Goal: Task Accomplishment & Management: Manage account settings

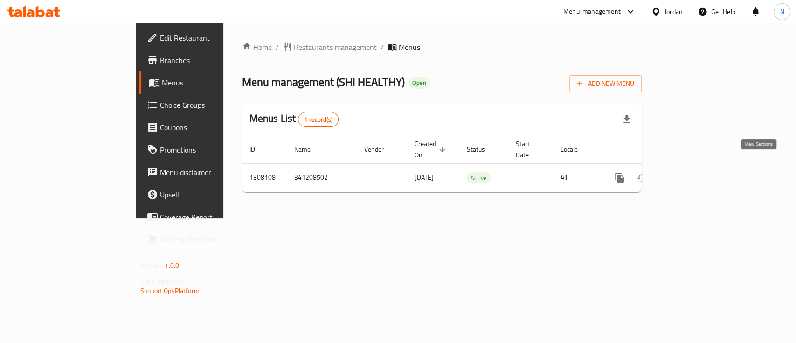
click at [698, 166] on link "enhanced table" at bounding box center [687, 177] width 22 height 22
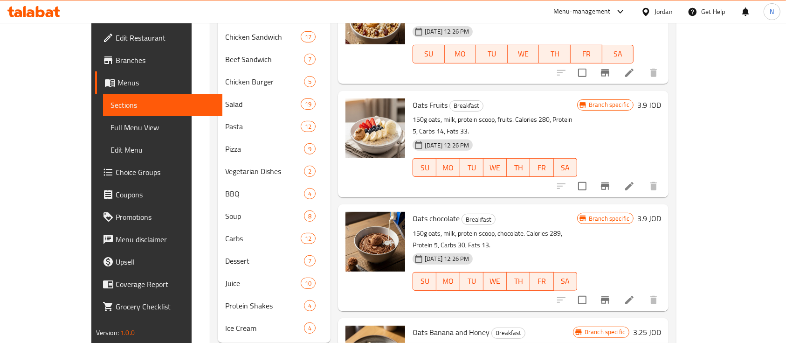
scroll to position [385, 0]
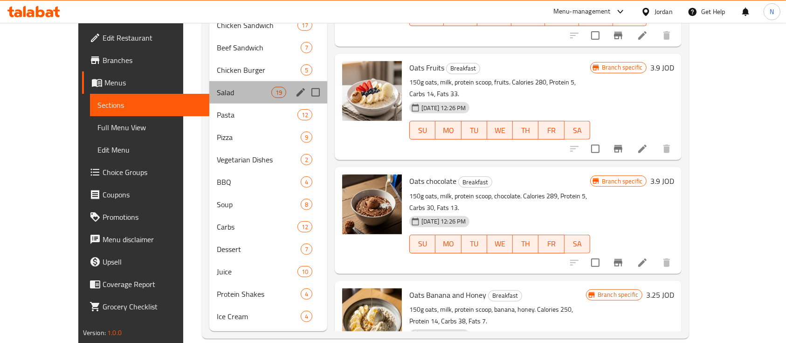
click at [209, 81] on div "Salad 19" at bounding box center [268, 92] width 118 height 22
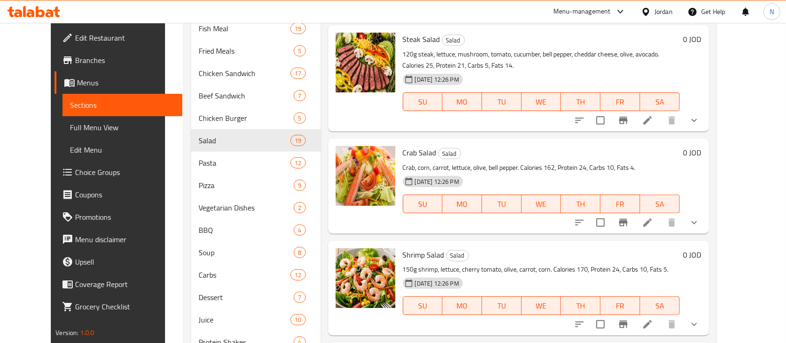
scroll to position [385, 0]
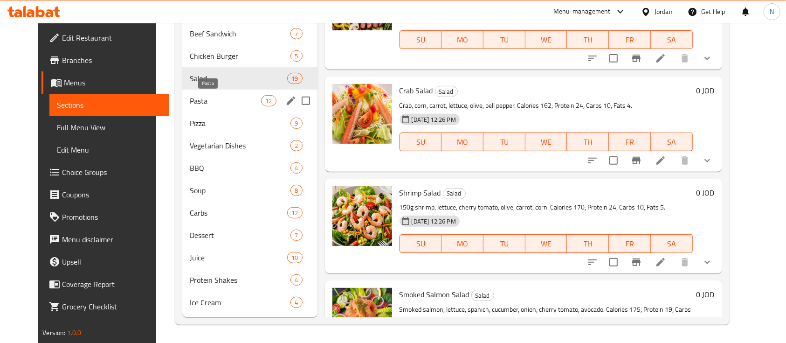
click at [190, 105] on span "Pasta" at bounding box center [225, 100] width 71 height 11
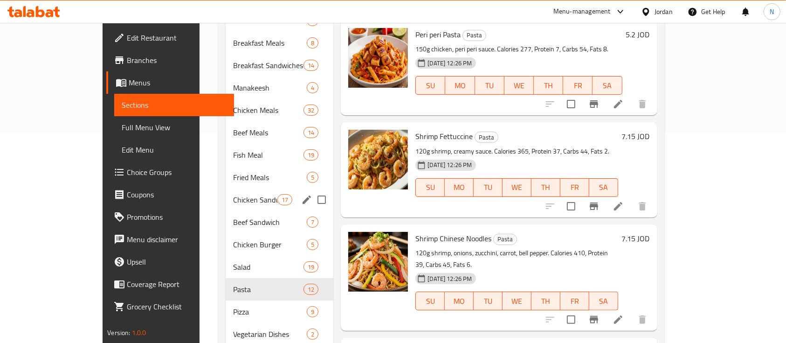
scroll to position [198, 0]
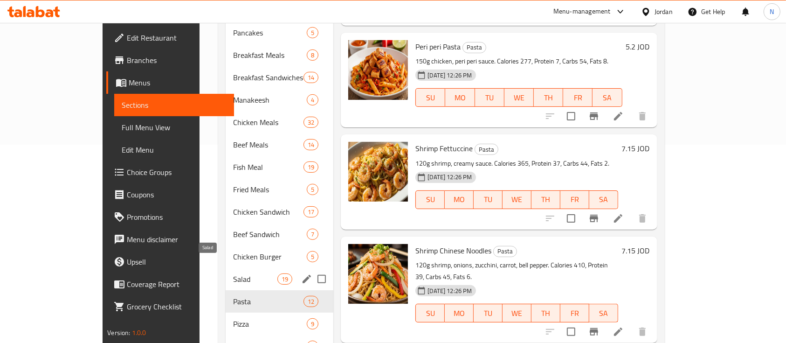
click at [233, 273] on span "Salad" at bounding box center [255, 278] width 44 height 11
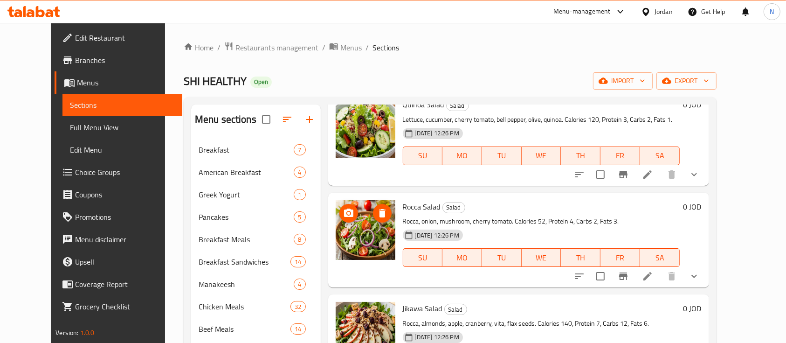
scroll to position [435, 0]
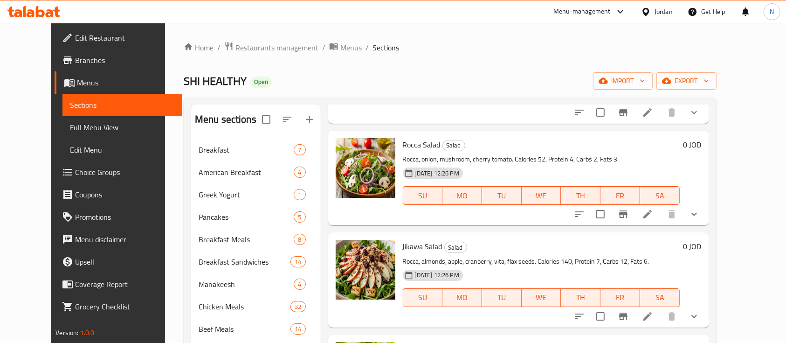
click at [399, 284] on div "SU MO TU WE TH FR SA" at bounding box center [541, 297] width 284 height 26
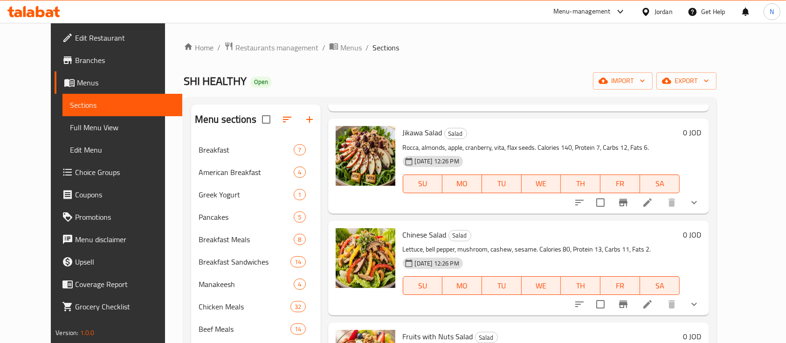
scroll to position [560, 0]
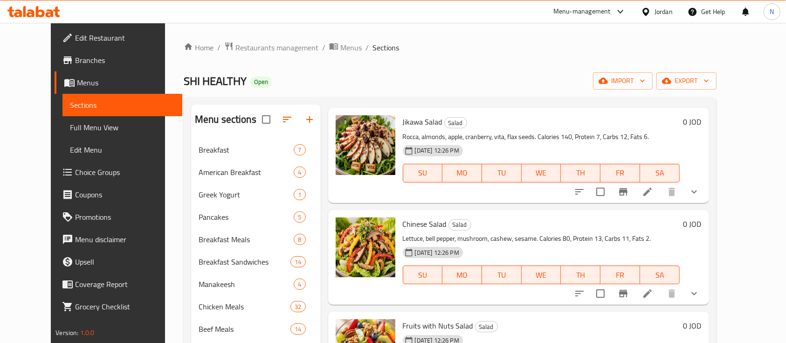
click at [399, 263] on div "SU MO TU WE TH FR SA" at bounding box center [541, 275] width 284 height 26
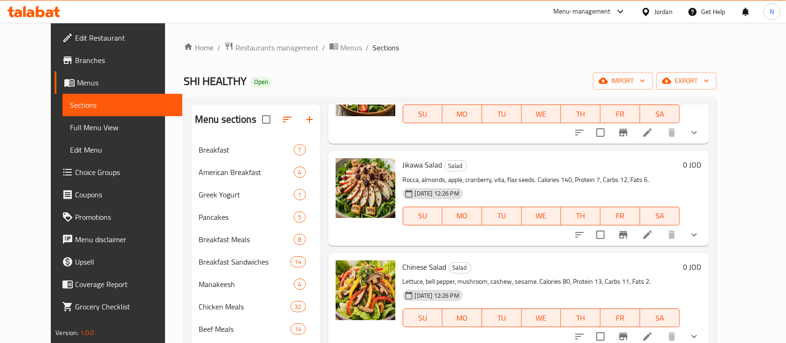
scroll to position [497, 0]
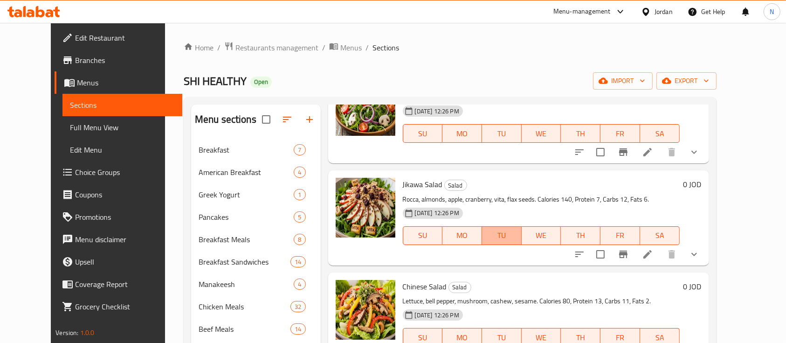
drag, startPoint x: 513, startPoint y: 214, endPoint x: 517, endPoint y: 206, distance: 8.3
click at [515, 228] on span "TU" at bounding box center [502, 235] width 32 height 14
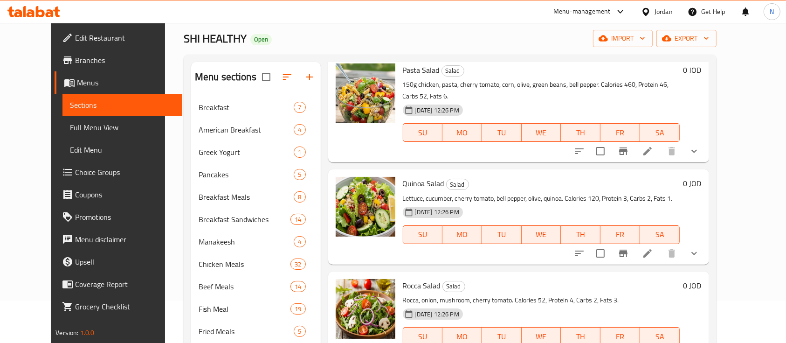
scroll to position [62, 0]
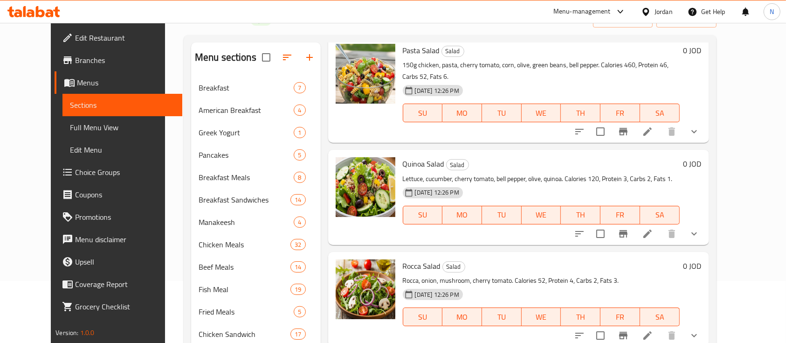
click at [75, 55] on span "Branches" at bounding box center [125, 60] width 100 height 11
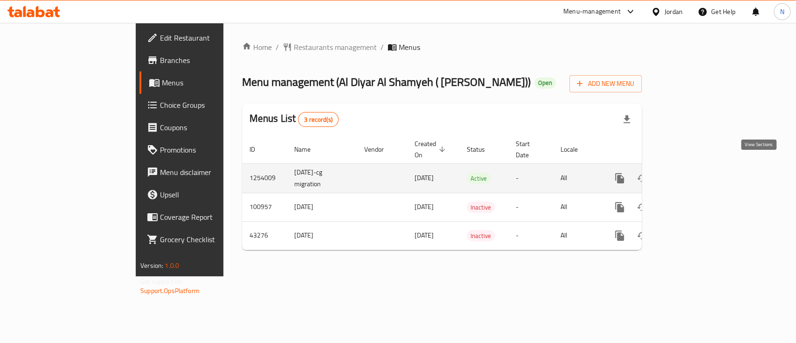
click at [698, 167] on link "enhanced table" at bounding box center [687, 178] width 22 height 22
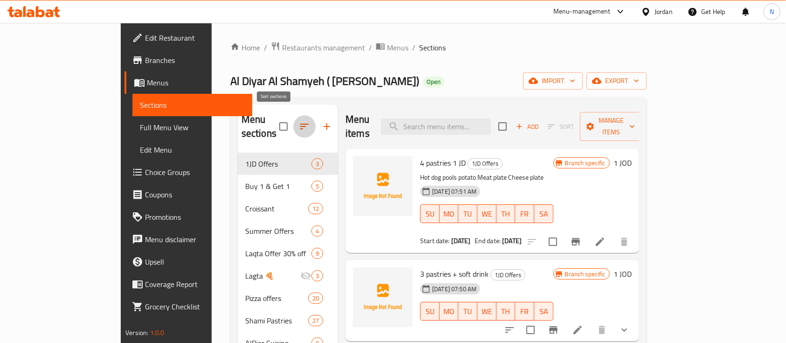
click at [299, 121] on icon "button" at bounding box center [304, 126] width 11 height 11
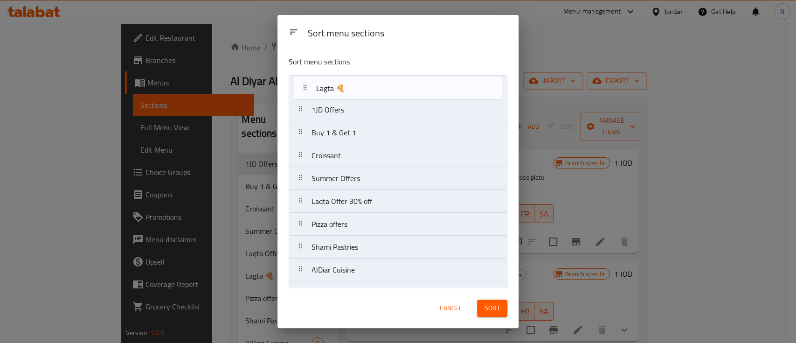
drag, startPoint x: 368, startPoint y: 208, endPoint x: 373, endPoint y: 92, distance: 115.7
click at [373, 92] on nav "1JD Offers Buy 1 & Get 1 Croissant Summer Offers Laqta Offer 30% off Lagta 🍕 Pi…" at bounding box center [398, 315] width 219 height 481
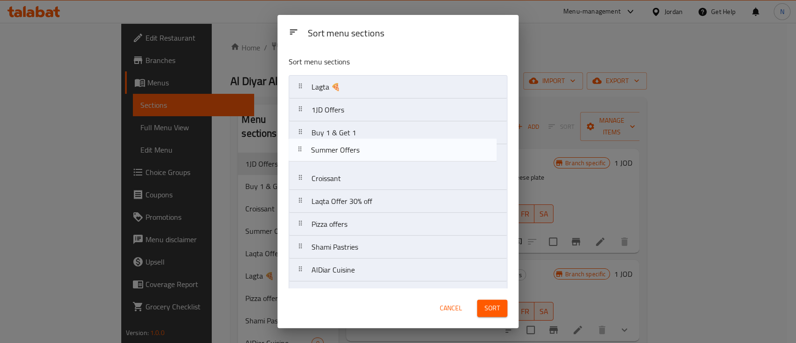
drag, startPoint x: 368, startPoint y: 181, endPoint x: 367, endPoint y: 150, distance: 31.7
click at [367, 150] on nav "Lagta 🍕 1JD Offers Buy 1 & Get 1 Croissant Summer Offers Laqta Offer 30% off Pi…" at bounding box center [398, 315] width 219 height 481
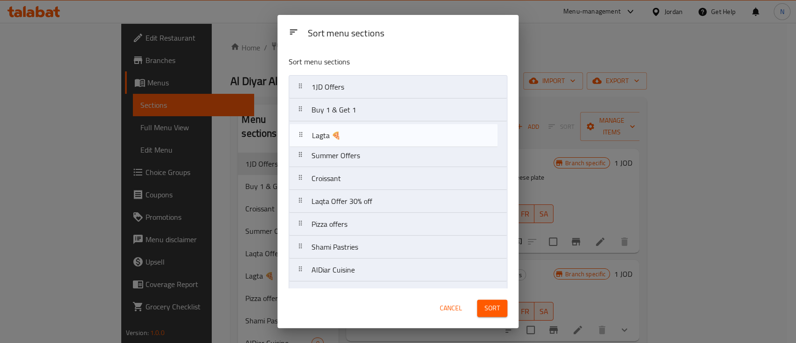
drag, startPoint x: 326, startPoint y: 86, endPoint x: 327, endPoint y: 138, distance: 51.3
click at [327, 138] on nav "Lagta 🍕 1JD Offers Buy 1 & Get 1 Summer Offers Croissant Laqta Offer 30% off Pi…" at bounding box center [398, 315] width 219 height 481
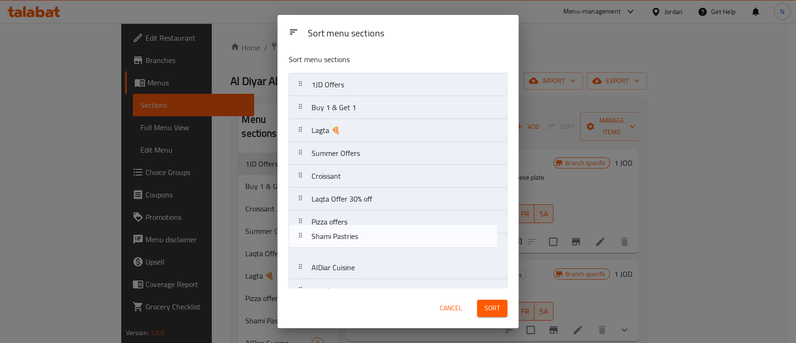
scroll to position [3, 0]
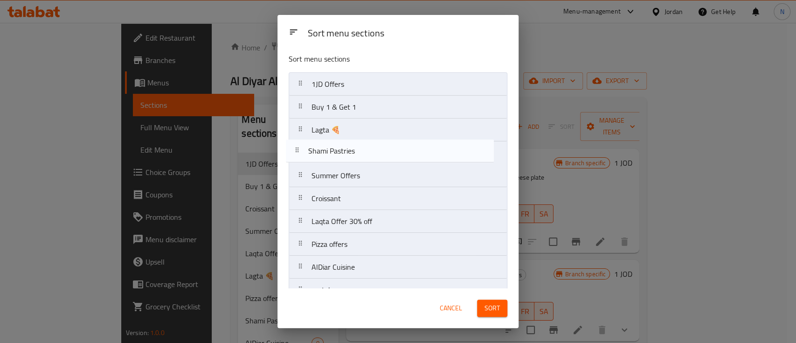
drag, startPoint x: 350, startPoint y: 253, endPoint x: 346, endPoint y: 155, distance: 98.0
click at [346, 155] on nav "1JD Offers Buy 1 & Get 1 Lagta 🍕 Summer Offers Croissant Laqta Offer 30% off Pi…" at bounding box center [398, 312] width 219 height 481
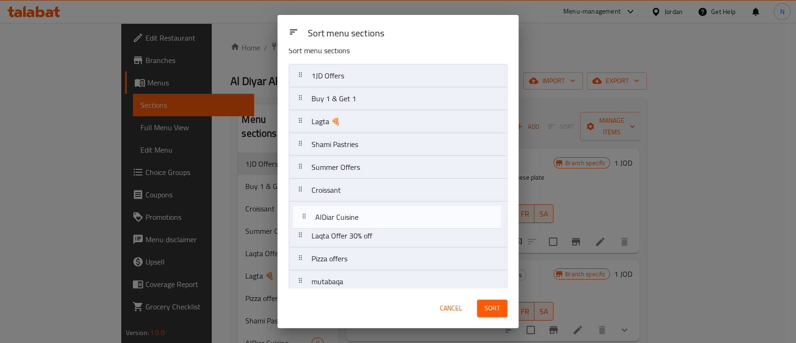
scroll to position [11, 0]
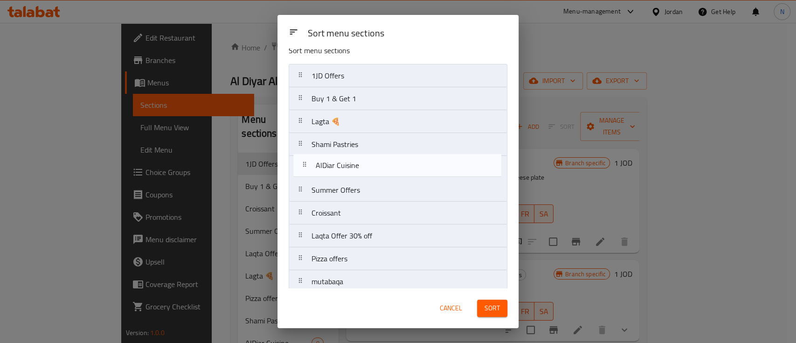
drag, startPoint x: 332, startPoint y: 273, endPoint x: 336, endPoint y: 168, distance: 105.5
click at [336, 168] on nav "1JD Offers Buy 1 & Get 1 Lagta 🍕 Shami Pastries Summer Offers Croissant Laqta O…" at bounding box center [398, 304] width 219 height 481
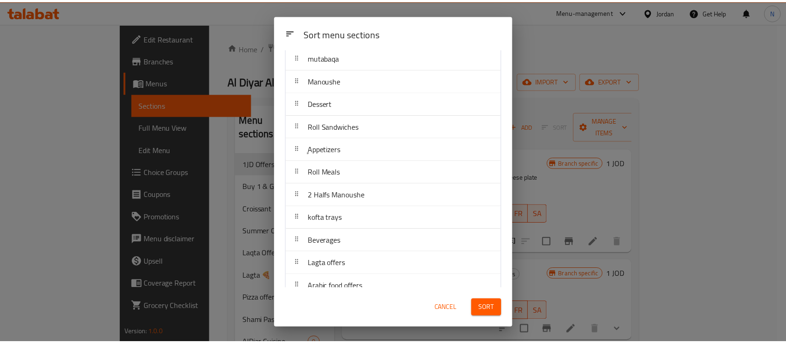
scroll to position [208, 0]
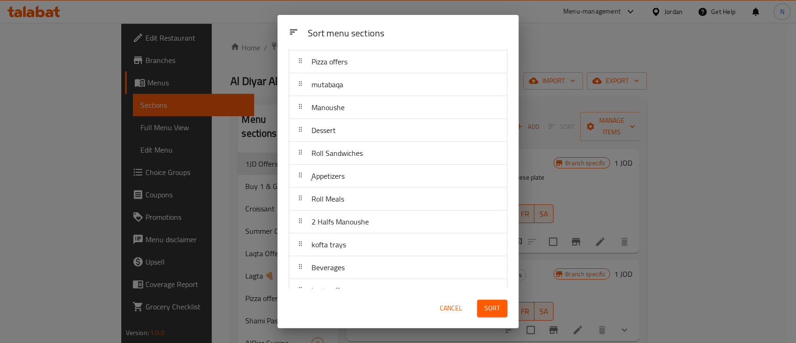
click at [452, 307] on span "Cancel" at bounding box center [451, 308] width 22 height 12
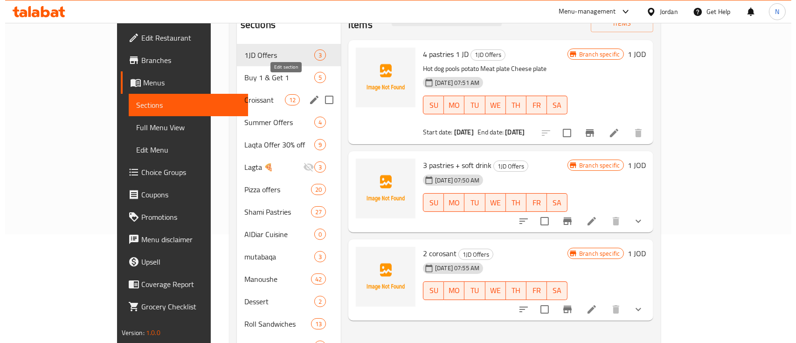
scroll to position [0, 0]
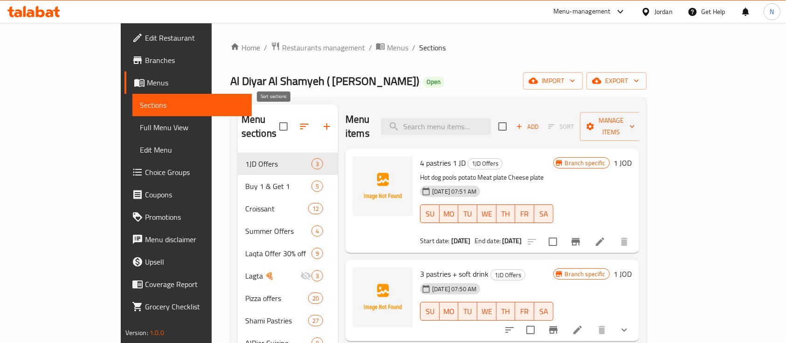
click at [299, 121] on icon "button" at bounding box center [304, 126] width 11 height 11
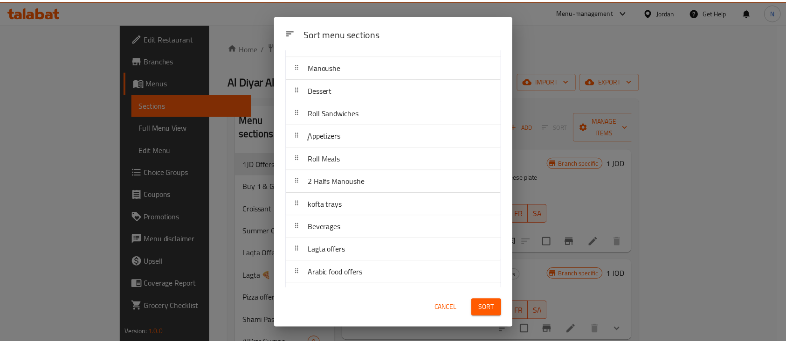
scroll to position [270, 0]
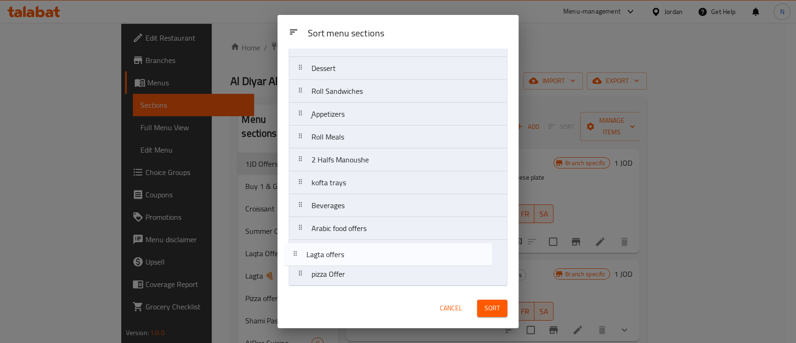
drag, startPoint x: 401, startPoint y: 226, endPoint x: 394, endPoint y: 256, distance: 30.5
click at [394, 256] on nav "1JD Offers Buy 1 & Get 1 Croissant Summer Offers Laqta Offer 30% off Lagta 🍕 Pi…" at bounding box center [398, 45] width 219 height 481
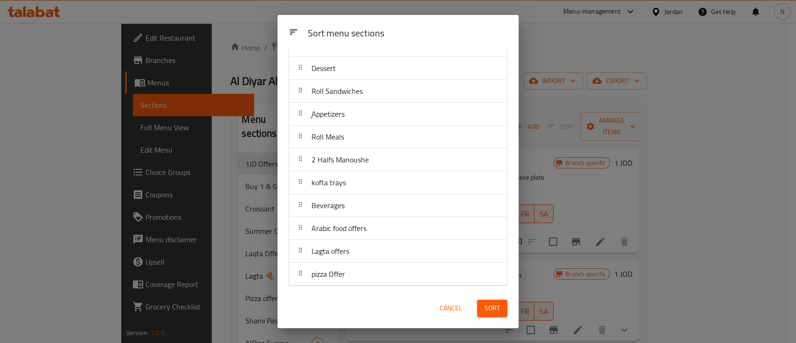
click at [491, 304] on span "Sort" at bounding box center [491, 308] width 15 height 12
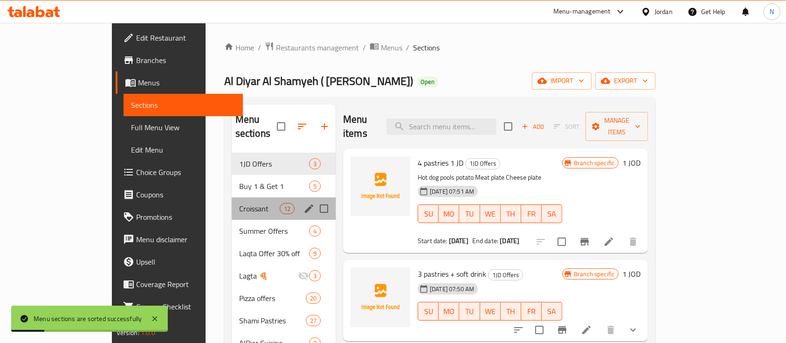
click at [232, 204] on div "Croissant 12" at bounding box center [284, 208] width 104 height 22
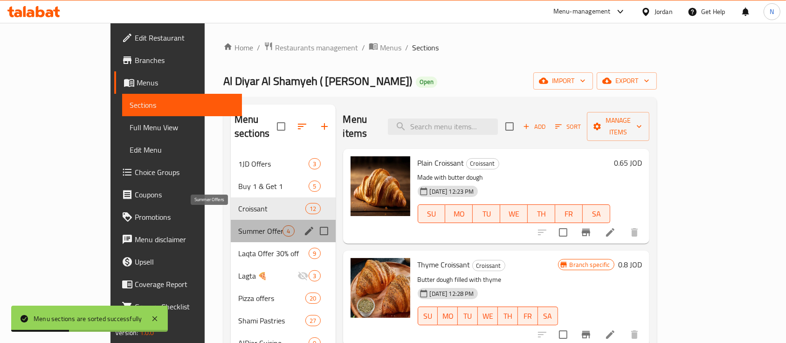
click at [238, 225] on span "Summer Offers" at bounding box center [260, 230] width 44 height 11
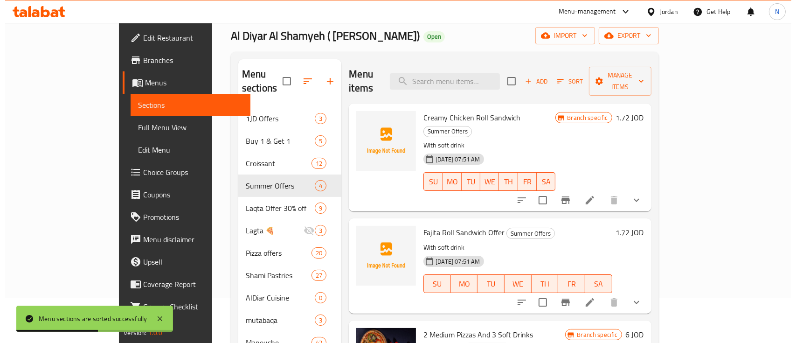
scroll to position [62, 0]
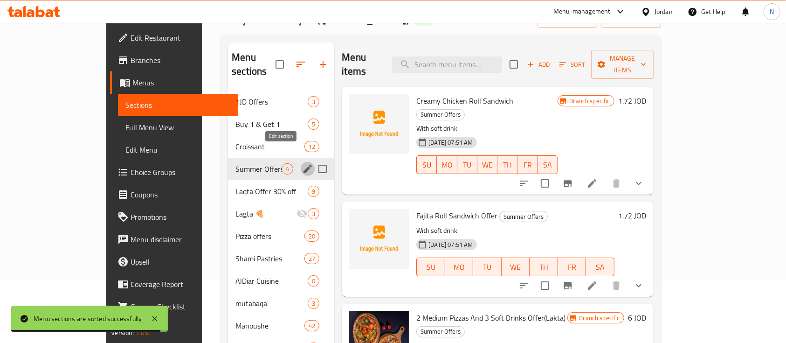
click at [302, 163] on icon "edit" at bounding box center [307, 168] width 11 height 11
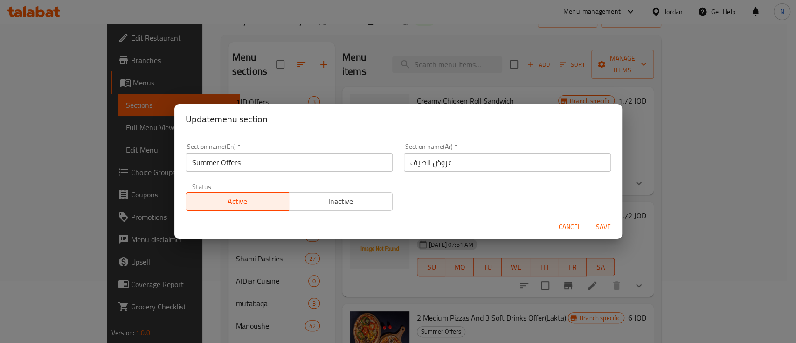
click at [321, 192] on button "Inactive" at bounding box center [341, 201] width 104 height 19
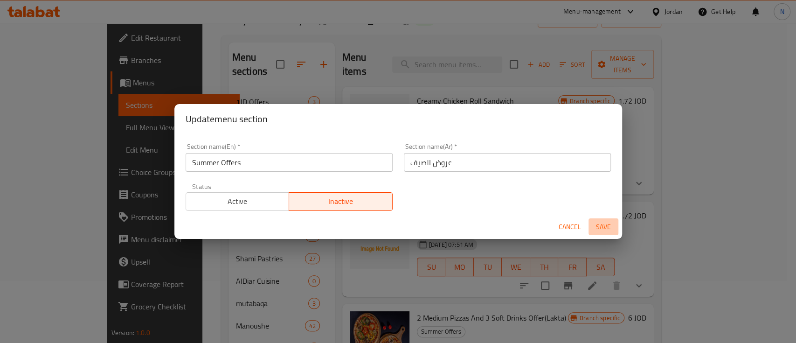
click at [609, 226] on span "Save" at bounding box center [603, 227] width 22 height 12
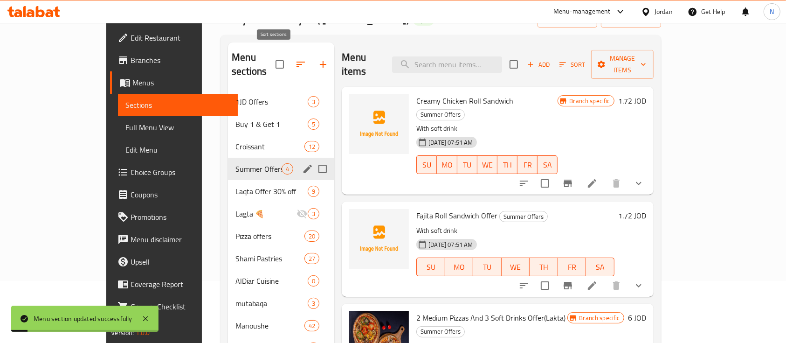
click at [297, 62] on icon "button" at bounding box center [301, 65] width 8 height 6
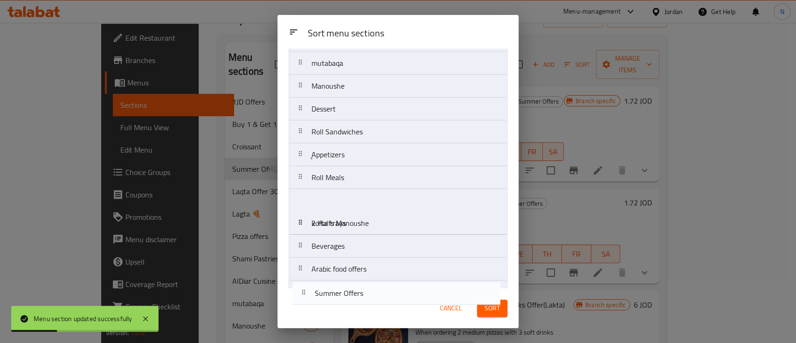
scroll to position [270, 0]
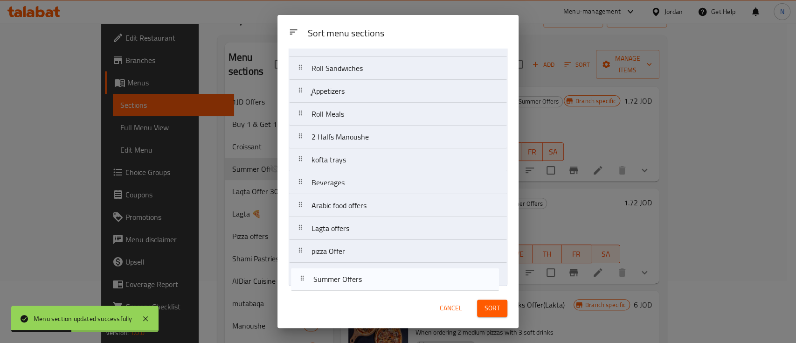
drag, startPoint x: 360, startPoint y: 155, endPoint x: 362, endPoint y: 286, distance: 131.5
click at [362, 286] on div "Sort menu sections 1JD Offers Buy 1 & Get 1 Croissant Summer Offers Laqta Offer…" at bounding box center [397, 168] width 241 height 240
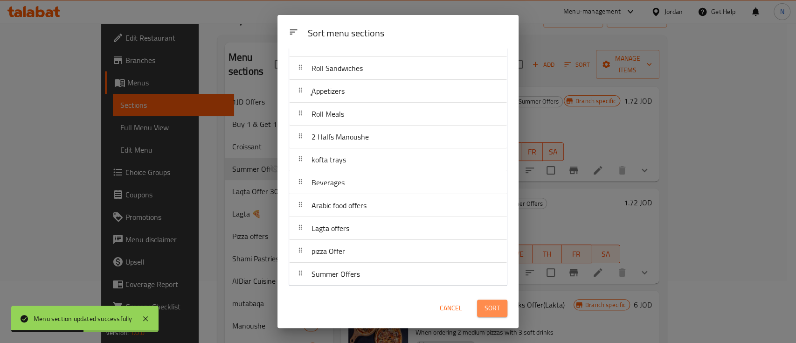
click at [487, 311] on span "Sort" at bounding box center [491, 308] width 15 height 12
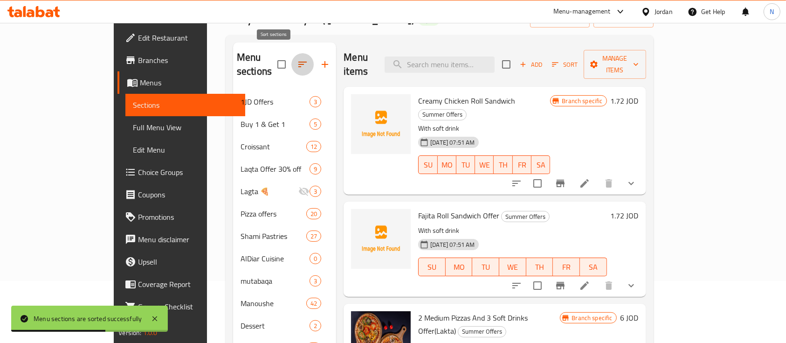
click at [297, 61] on icon "button" at bounding box center [302, 64] width 11 height 11
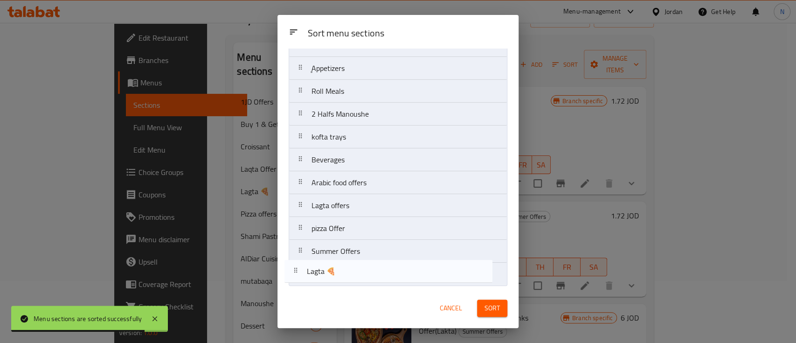
drag, startPoint x: 354, startPoint y: 185, endPoint x: 350, endPoint y: 282, distance: 97.1
click at [350, 282] on nav "1JD Offers Buy 1 & Get 1 Croissant Laqta Offer 30% off Lagta 🍕 Pizza offers Sha…" at bounding box center [398, 45] width 219 height 481
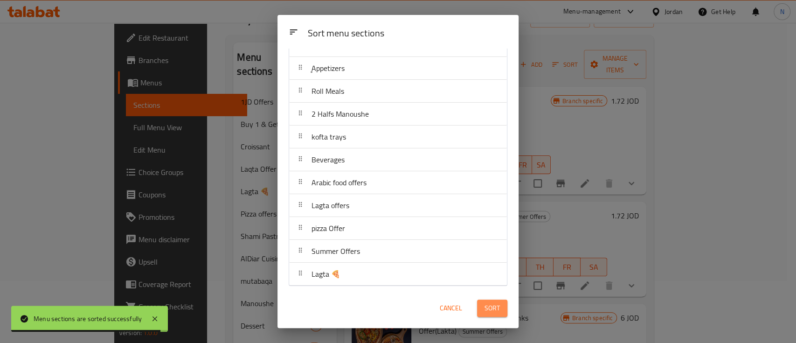
click at [486, 310] on span "Sort" at bounding box center [491, 308] width 15 height 12
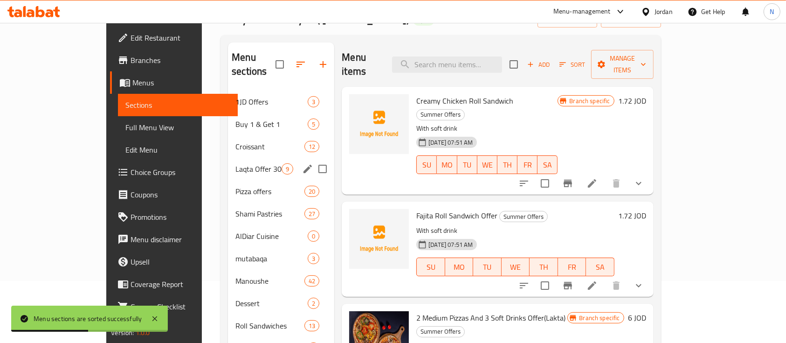
click at [237, 158] on div "Laqta Offer 30% off 9" at bounding box center [281, 169] width 106 height 22
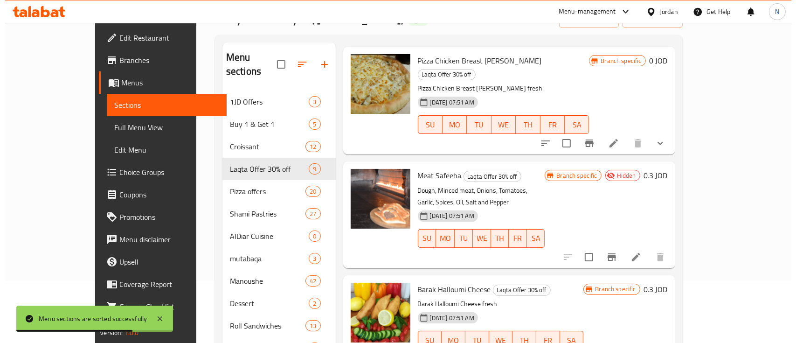
scroll to position [249, 0]
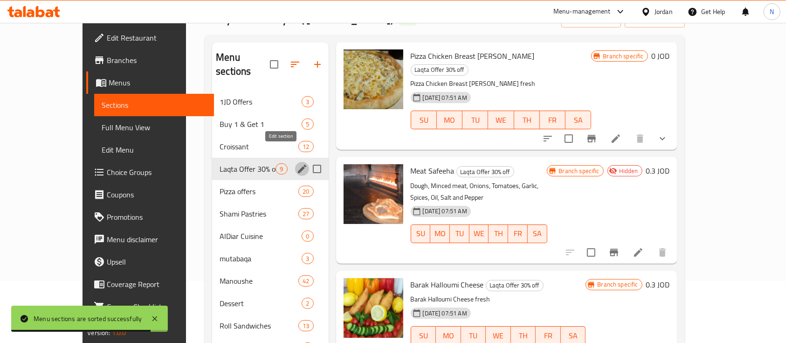
click at [297, 163] on icon "edit" at bounding box center [302, 168] width 11 height 11
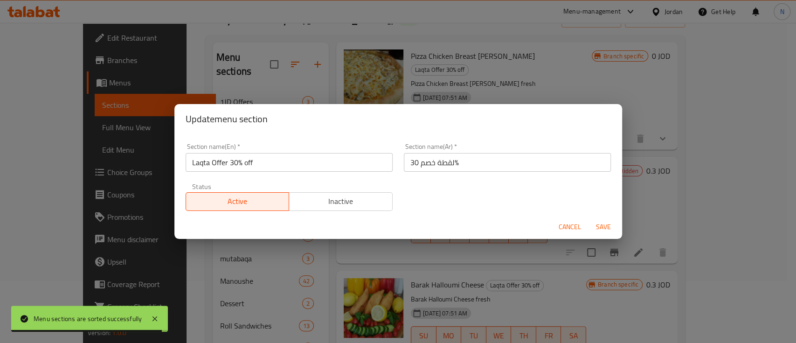
click at [322, 189] on div "Active Inactive" at bounding box center [289, 197] width 207 height 28
click at [323, 196] on span "Inactive" at bounding box center [341, 201] width 96 height 14
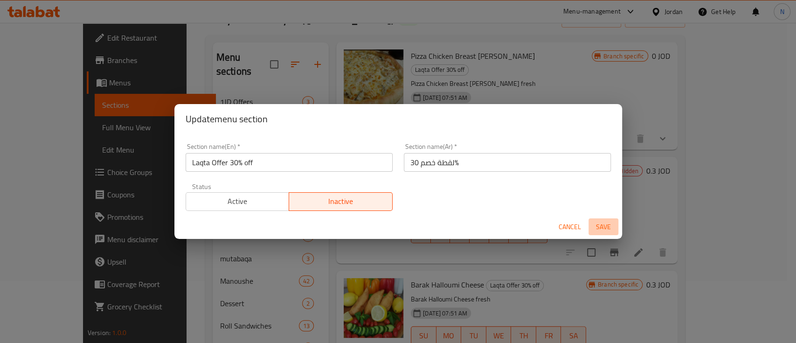
click at [593, 223] on span "Save" at bounding box center [603, 227] width 22 height 12
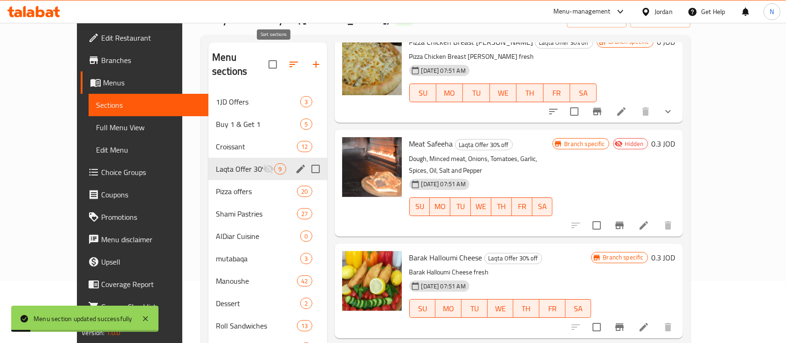
click at [288, 62] on icon "button" at bounding box center [293, 64] width 11 height 11
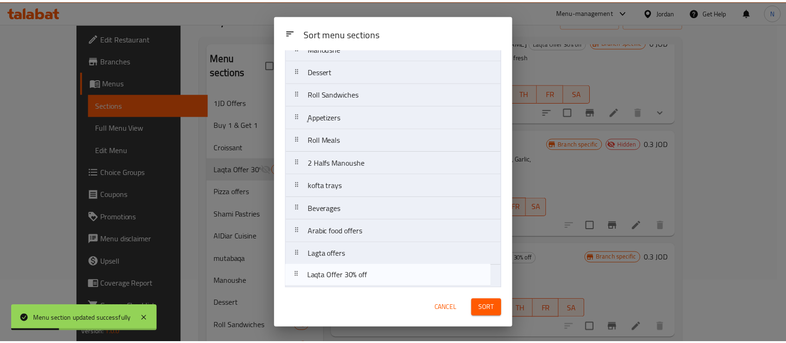
scroll to position [270, 0]
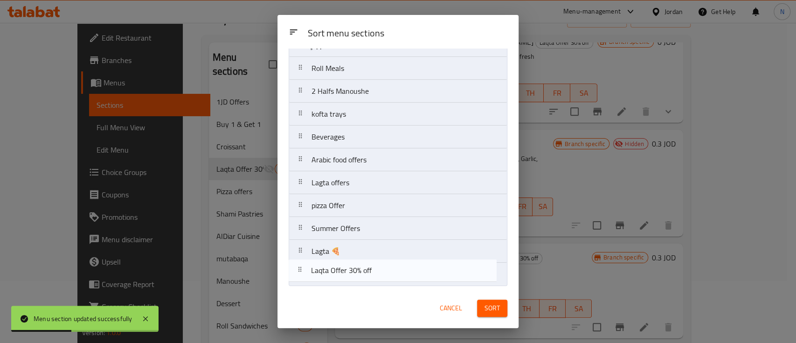
drag, startPoint x: 358, startPoint y: 155, endPoint x: 357, endPoint y: 274, distance: 119.4
click at [357, 274] on nav "1JD Offers Buy 1 & Get 1 Croissant Laqta Offer 30% off Pizza offers Shami Pastr…" at bounding box center [398, 45] width 219 height 481
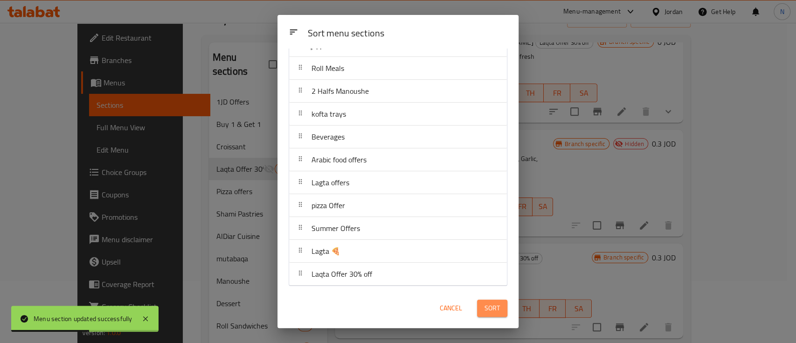
click at [493, 305] on span "Sort" at bounding box center [491, 308] width 15 height 12
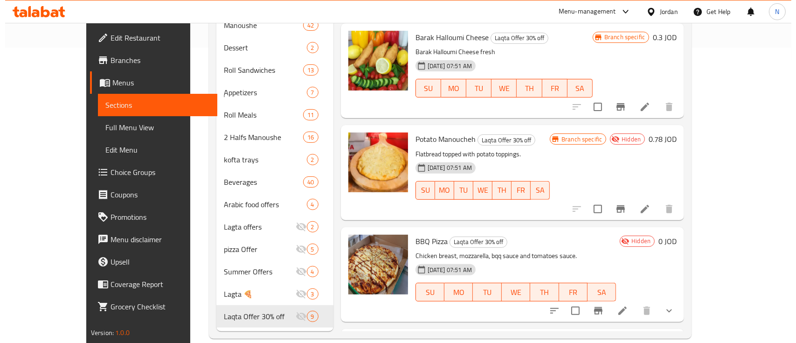
scroll to position [47, 0]
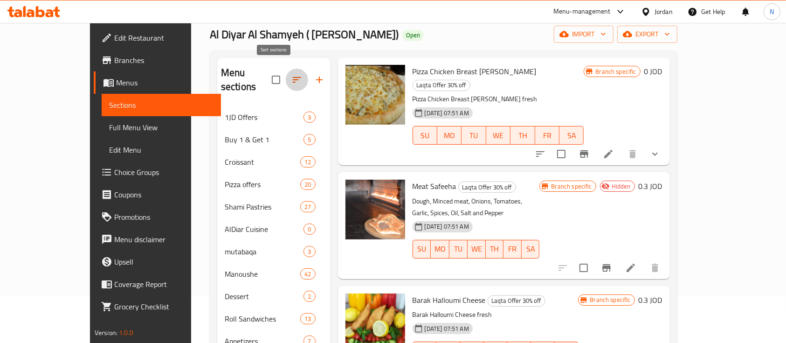
click at [291, 74] on icon "button" at bounding box center [296, 79] width 11 height 11
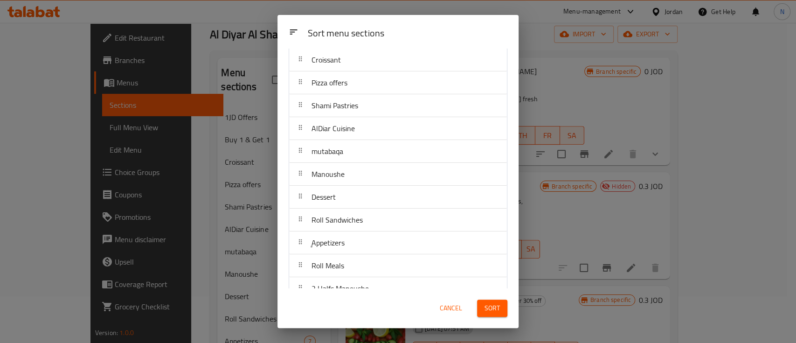
scroll to position [187, 0]
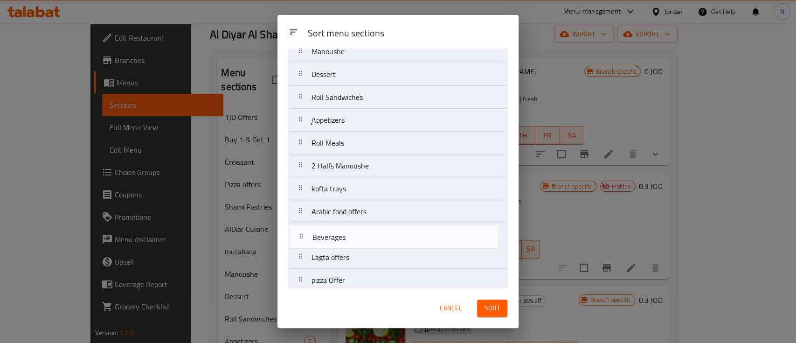
drag, startPoint x: 355, startPoint y: 224, endPoint x: 356, endPoint y: 244, distance: 20.1
click at [356, 244] on nav "1JD Offers Buy 1 & Get 1 Croissant Pizza offers Shami Pastries AlDiar Cuisine m…" at bounding box center [398, 120] width 219 height 481
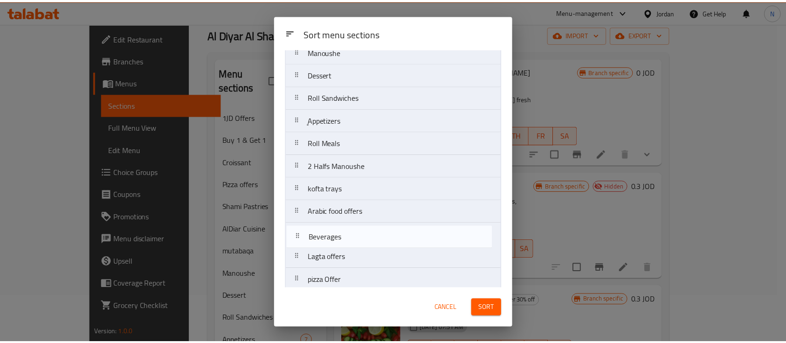
scroll to position [198, 0]
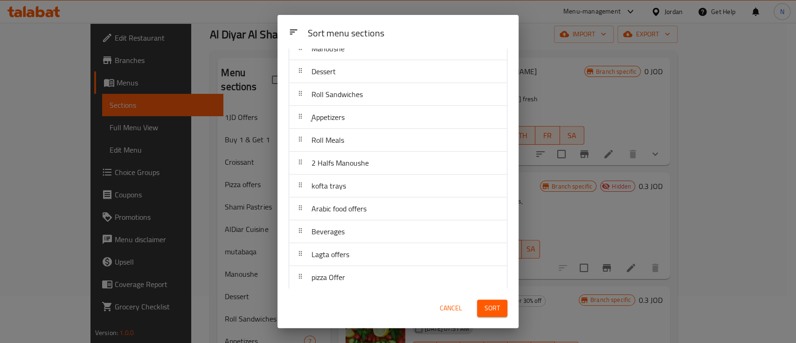
click at [506, 311] on button "Sort" at bounding box center [492, 307] width 30 height 17
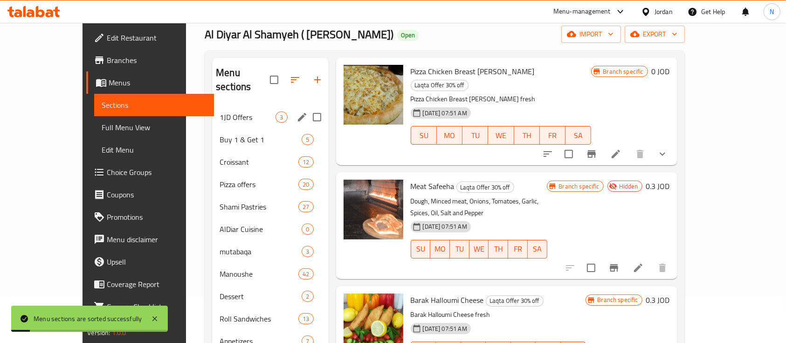
click at [212, 109] on div "1JD Offers 3" at bounding box center [270, 117] width 116 height 22
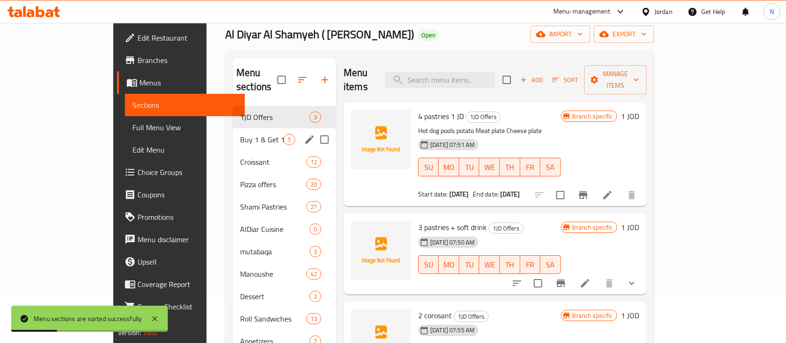
click at [233, 132] on div "Buy 1 & Get 1 5" at bounding box center [285, 139] width 104 height 22
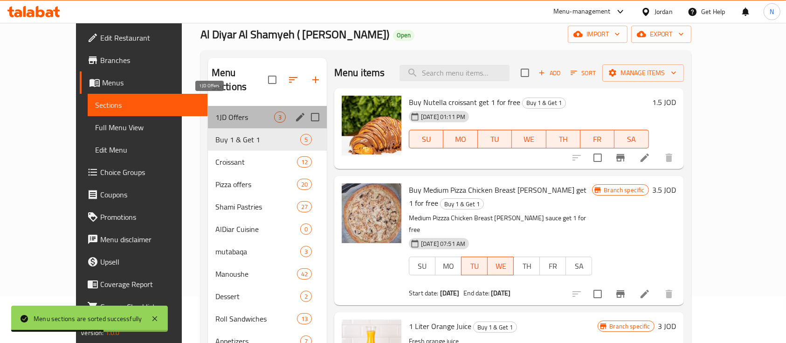
click at [215, 111] on span "1JD Offers" at bounding box center [244, 116] width 59 height 11
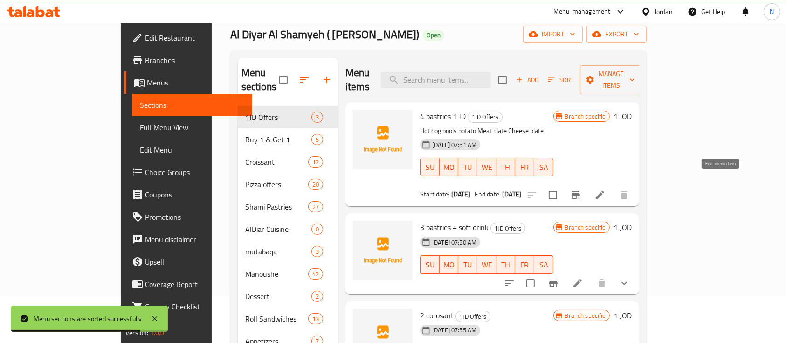
click at [604, 191] on icon at bounding box center [600, 195] width 8 height 8
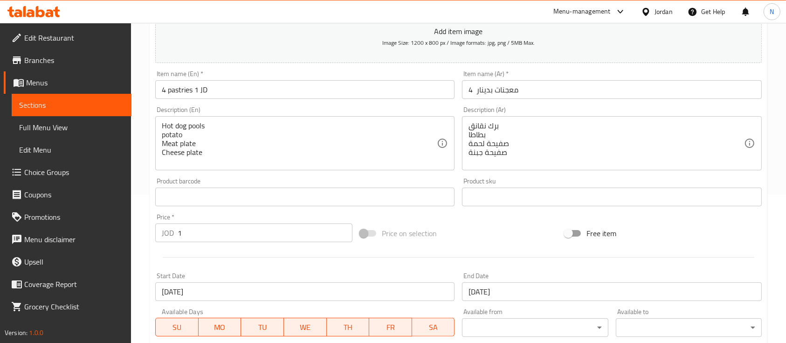
scroll to position [249, 0]
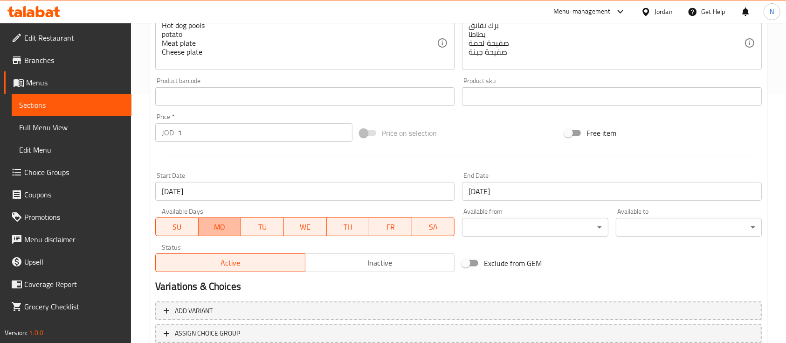
click at [225, 223] on span "MO" at bounding box center [219, 227] width 35 height 14
click at [300, 228] on span "WE" at bounding box center [305, 227] width 35 height 14
click at [268, 225] on span "TU" at bounding box center [262, 227] width 35 height 14
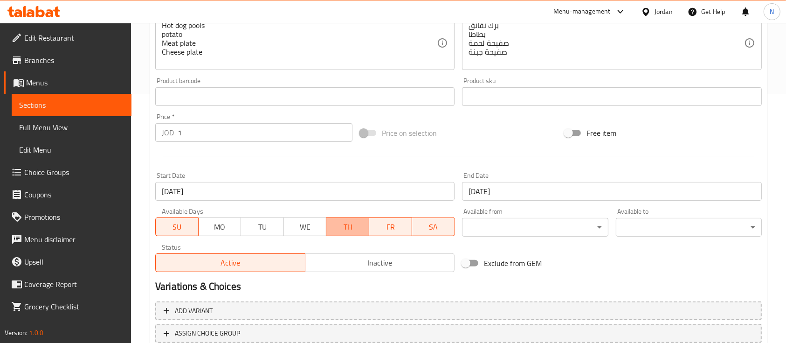
click at [336, 229] on span "TH" at bounding box center [347, 227] width 35 height 14
click at [388, 224] on span "FR" at bounding box center [390, 227] width 35 height 14
click at [429, 226] on span "SA" at bounding box center [433, 227] width 35 height 14
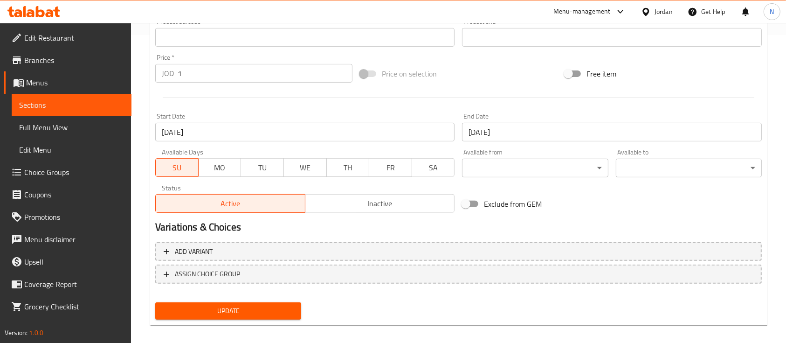
scroll to position [316, 0]
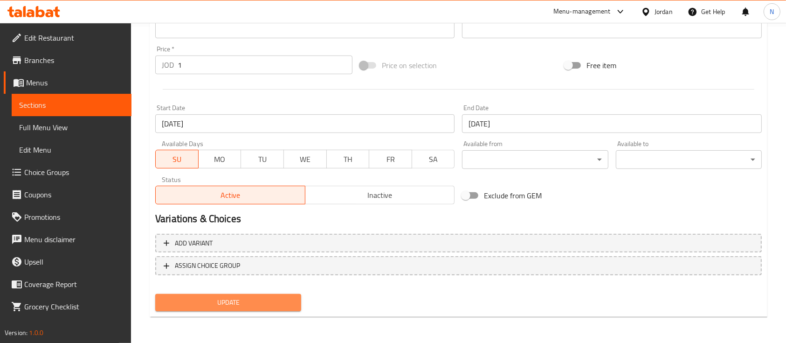
click at [276, 300] on span "Update" at bounding box center [228, 303] width 131 height 12
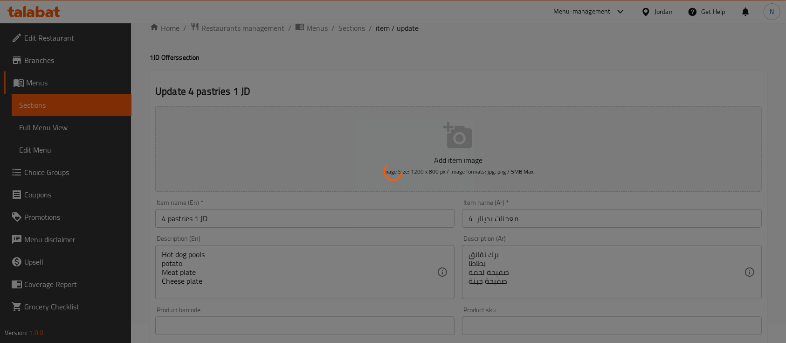
scroll to position [0, 0]
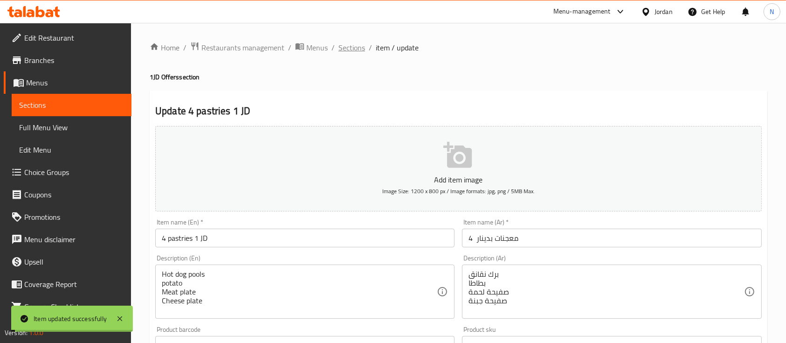
click at [347, 49] on span "Sections" at bounding box center [352, 47] width 27 height 11
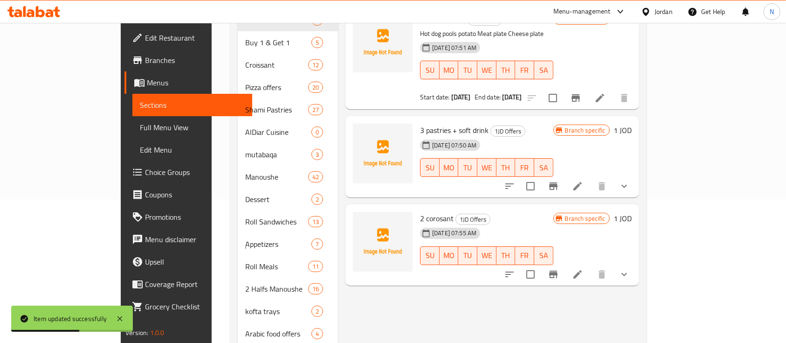
scroll to position [124, 0]
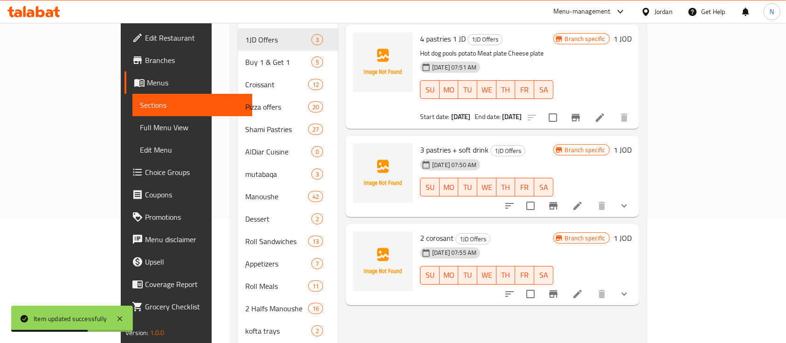
click at [591, 197] on li at bounding box center [578, 205] width 26 height 17
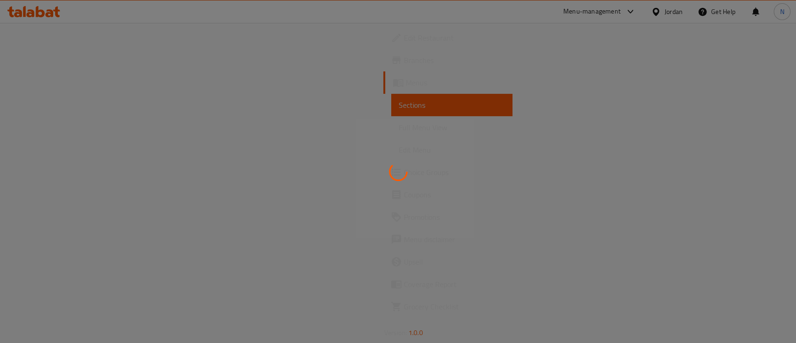
click at [237, 94] on div at bounding box center [398, 171] width 796 height 343
click at [238, 94] on div at bounding box center [398, 171] width 796 height 343
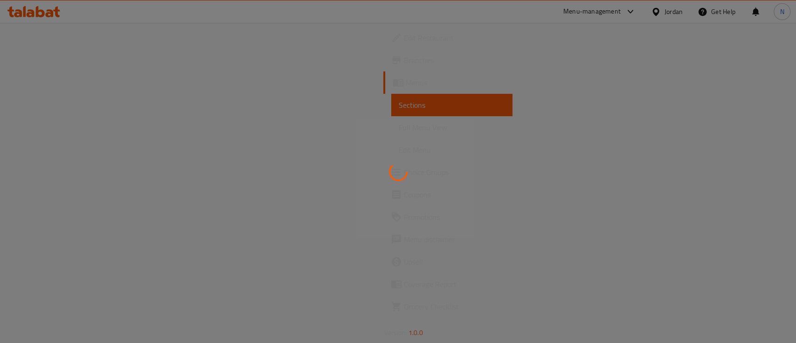
click at [238, 94] on div at bounding box center [398, 171] width 796 height 343
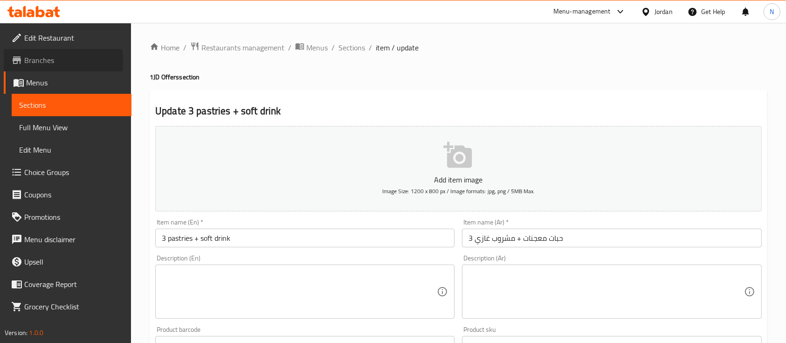
click at [44, 61] on span "Branches" at bounding box center [74, 60] width 100 height 11
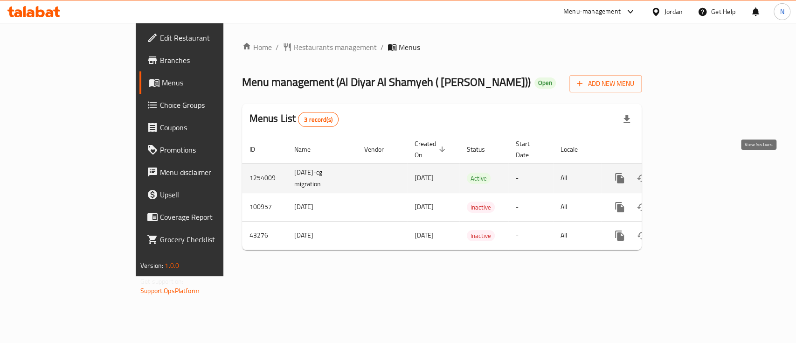
click at [692, 173] on icon "enhanced table" at bounding box center [686, 178] width 11 height 11
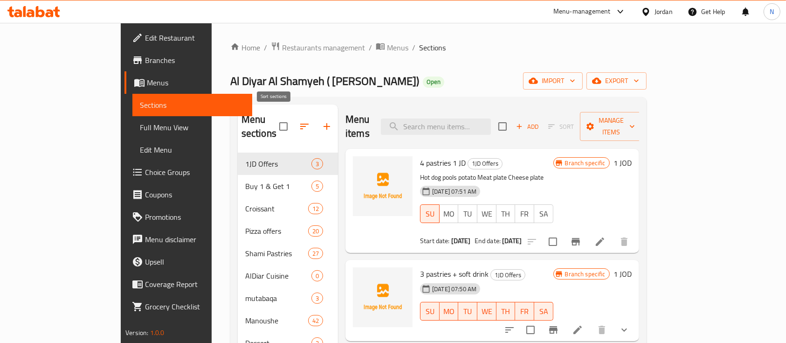
click at [299, 125] on icon "button" at bounding box center [304, 126] width 11 height 11
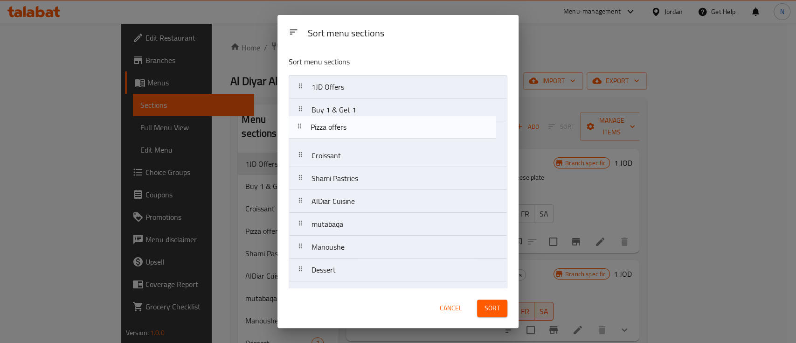
drag, startPoint x: 321, startPoint y: 159, endPoint x: 321, endPoint y: 127, distance: 31.2
click at [321, 127] on nav "1JD Offers Buy 1 & Get 1 Croissant Pizza offers [PERSON_NAME] Pastries AlDiar C…" at bounding box center [398, 315] width 219 height 481
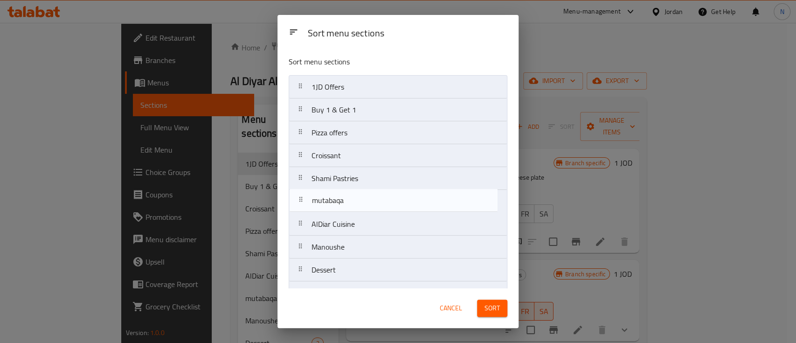
drag, startPoint x: 372, startPoint y: 227, endPoint x: 372, endPoint y: 200, distance: 26.6
click at [372, 200] on nav "1JD Offers Buy 1 & Get 1 Pizza offers Croissant [PERSON_NAME] Pastries AlDiar C…" at bounding box center [398, 315] width 219 height 481
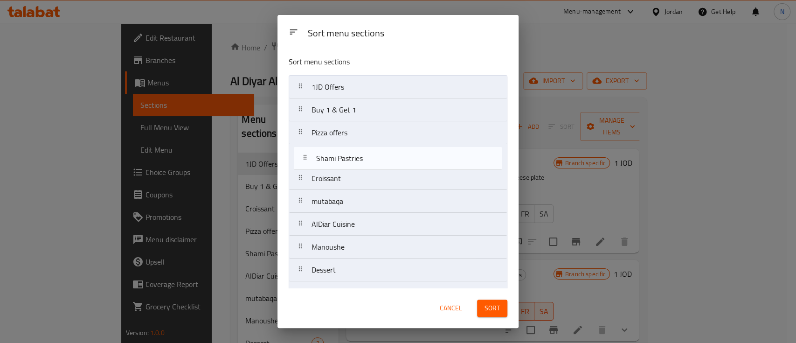
drag, startPoint x: 354, startPoint y: 180, endPoint x: 358, endPoint y: 155, distance: 25.5
click at [358, 155] on nav "1JD Offers Buy 1 & Get 1 Pizza offers Croissant [PERSON_NAME] Pastries mutabaqa…" at bounding box center [398, 315] width 219 height 481
drag, startPoint x: 346, startPoint y: 229, endPoint x: 351, endPoint y: 153, distance: 75.7
click at [351, 153] on nav "1JD Offers Buy 1 & Get 1 Pizza offers [PERSON_NAME] Pastries Croissant mutabaqa…" at bounding box center [398, 315] width 219 height 481
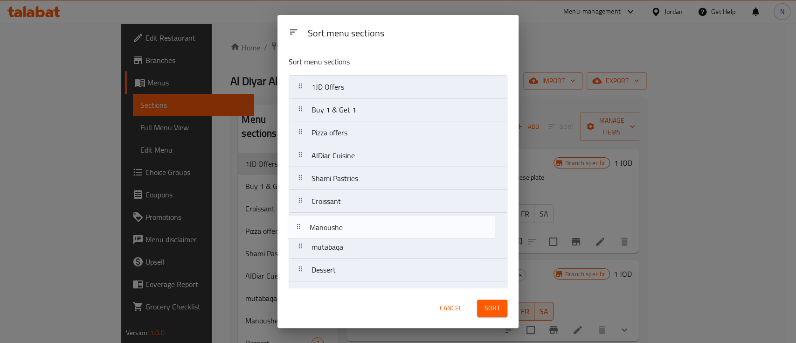
scroll to position [2, 0]
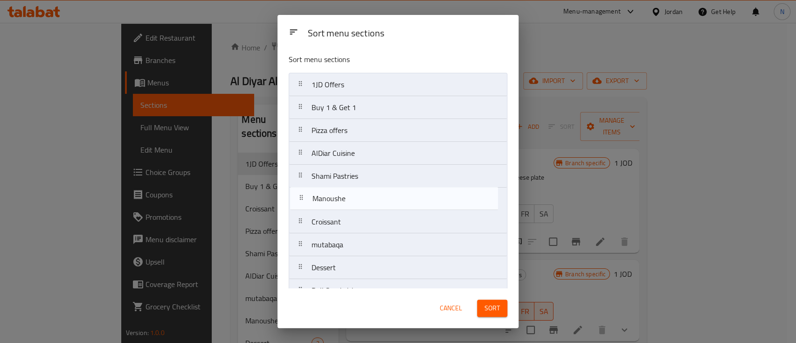
drag, startPoint x: 347, startPoint y: 248, endPoint x: 348, endPoint y: 198, distance: 50.4
click at [348, 198] on nav "1JD Offers Buy 1 & Get 1 Pizza offers AlDiar Cuisine [PERSON_NAME] Pastries Cro…" at bounding box center [398, 313] width 219 height 481
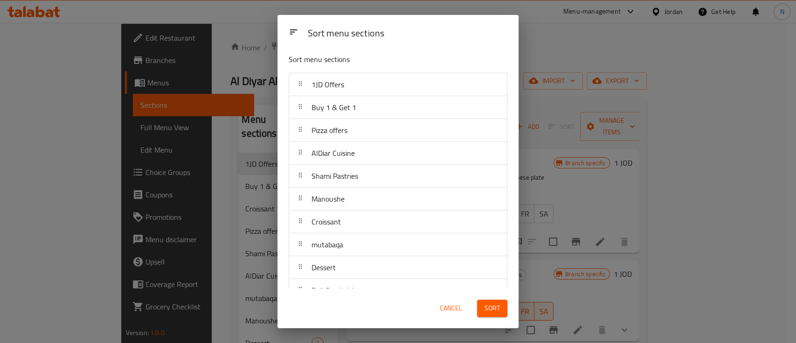
scroll to position [64, 0]
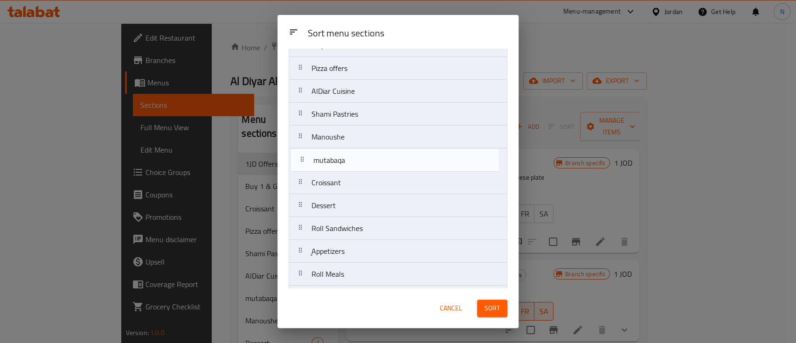
drag, startPoint x: 348, startPoint y: 185, endPoint x: 350, endPoint y: 160, distance: 24.4
click at [350, 160] on nav "1JD Offers Buy 1 & Get 1 Pizza offers AlDiar Cuisine [PERSON_NAME] Pastries [PE…" at bounding box center [398, 251] width 219 height 481
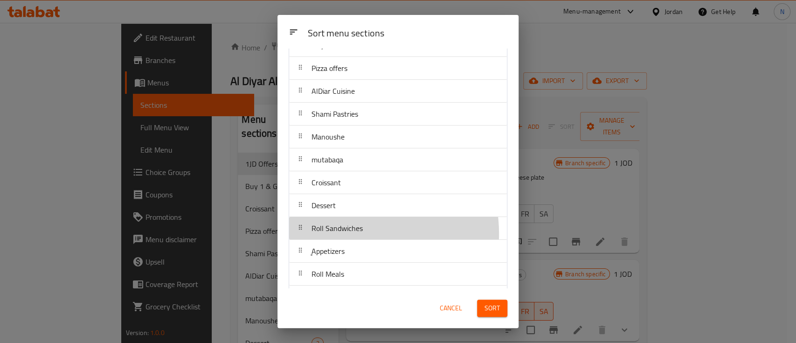
scroll to position [65, 0]
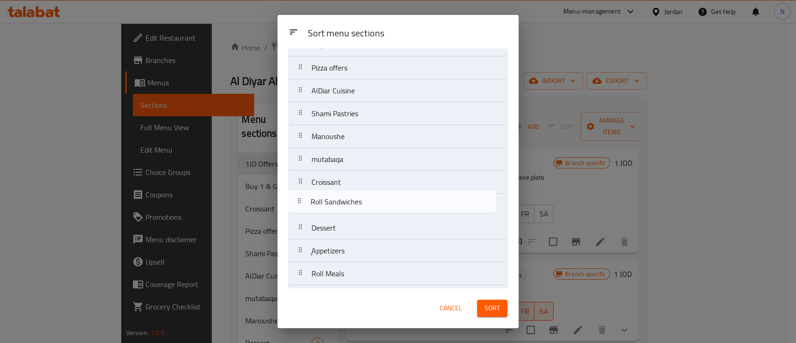
drag, startPoint x: 346, startPoint y: 233, endPoint x: 345, endPoint y: 204, distance: 28.9
click at [345, 204] on nav "1JD Offers Buy 1 & Get 1 Pizza offers AlDiar Cuisine [PERSON_NAME] Pastries Man…" at bounding box center [398, 250] width 219 height 481
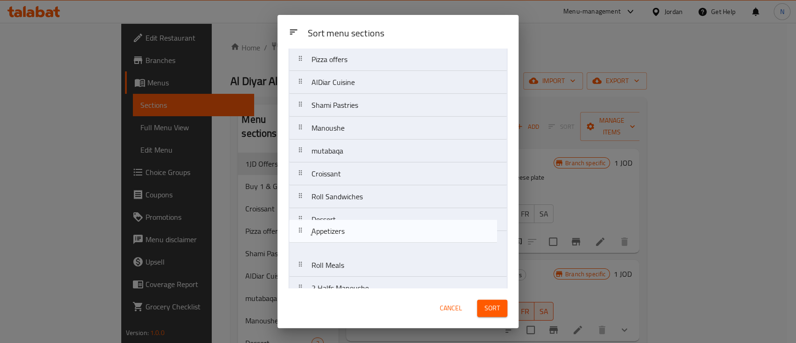
scroll to position [74, 0]
drag, startPoint x: 347, startPoint y: 246, endPoint x: 347, endPoint y: 212, distance: 34.0
click at [347, 212] on nav "1JD Offers Buy 1 & Get 1 Pizza offers AlDiar Cuisine [PERSON_NAME] Pastries Man…" at bounding box center [398, 241] width 219 height 481
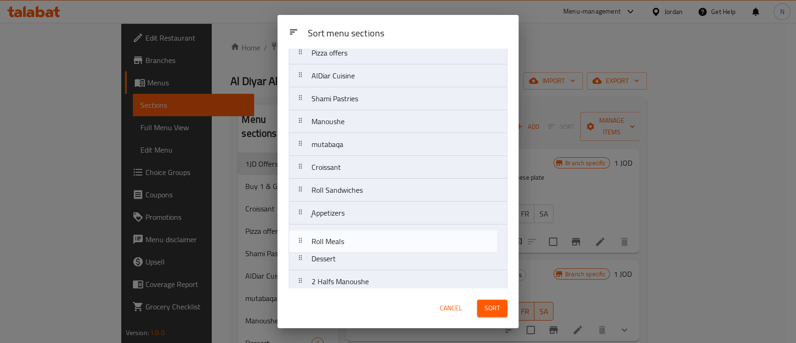
scroll to position [80, 0]
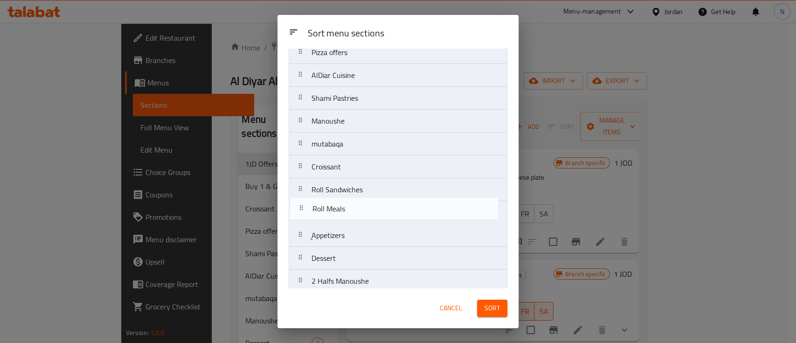
drag, startPoint x: 346, startPoint y: 263, endPoint x: 347, endPoint y: 202, distance: 61.1
click at [347, 202] on nav "1JD Offers Buy 1 & Get 1 Pizza offers AlDiar Cuisine [PERSON_NAME] Pastries Man…" at bounding box center [398, 235] width 219 height 481
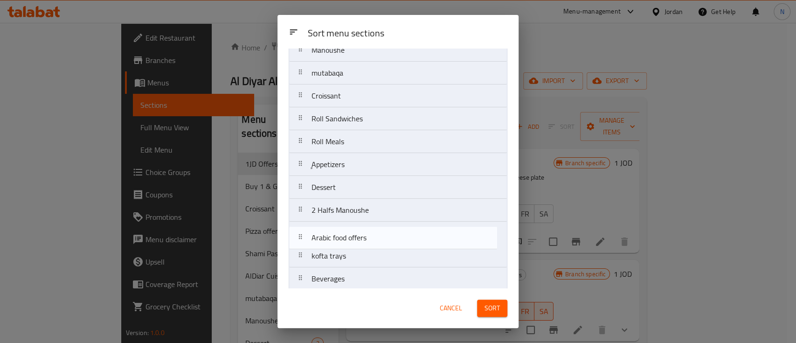
scroll to position [152, 0]
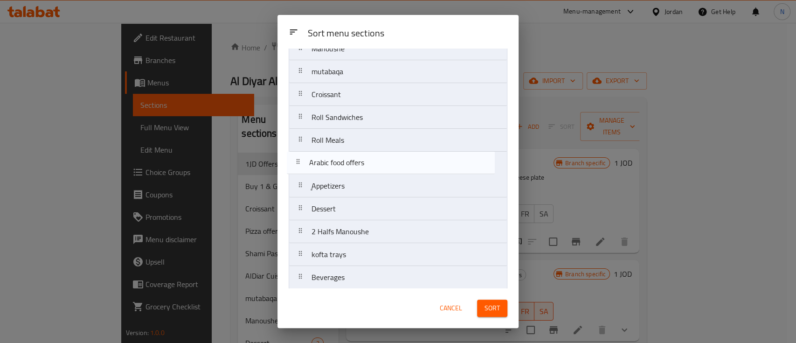
drag, startPoint x: 357, startPoint y: 262, endPoint x: 356, endPoint y: 159, distance: 103.1
click at [356, 159] on nav "1JD Offers Buy 1 & Get 1 Pizza offers AlDiar Cuisine [PERSON_NAME] Pastries Man…" at bounding box center [398, 163] width 219 height 481
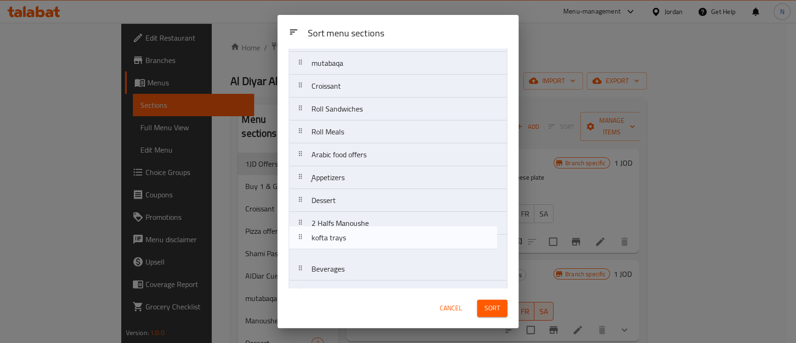
scroll to position [164, 0]
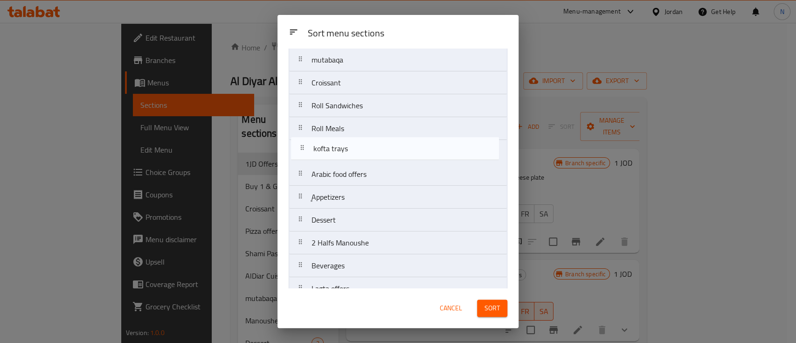
drag, startPoint x: 356, startPoint y: 261, endPoint x: 358, endPoint y: 154, distance: 107.3
click at [358, 154] on nav "1JD Offers Buy 1 & Get 1 Pizza offers AlDiar Cuisine [PERSON_NAME] Pastries Man…" at bounding box center [398, 151] width 219 height 481
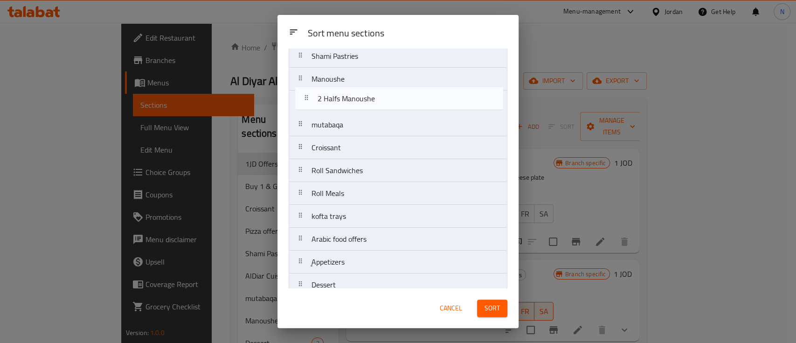
scroll to position [112, 0]
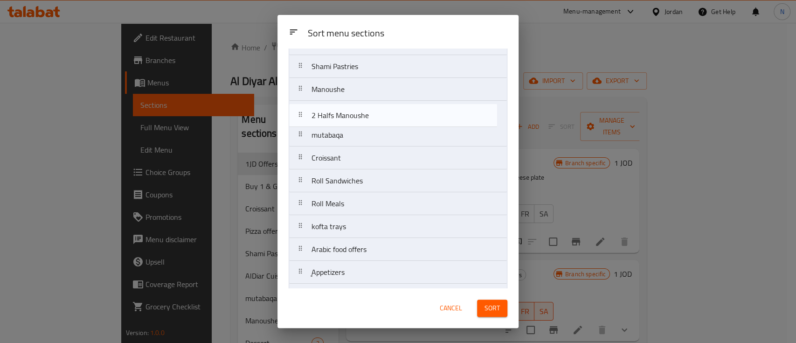
drag, startPoint x: 366, startPoint y: 247, endPoint x: 367, endPoint y: 118, distance: 129.2
click at [367, 118] on nav "1JD Offers Buy 1 & Get 1 Pizza offers AlDiar Cuisine [PERSON_NAME] Pastries Man…" at bounding box center [398, 203] width 219 height 481
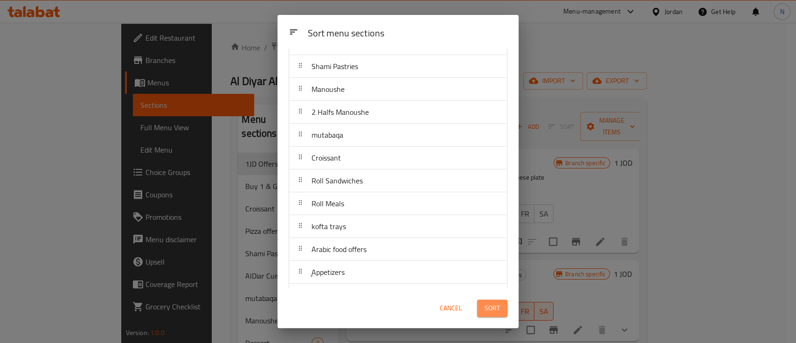
click at [483, 311] on button "Sort" at bounding box center [492, 307] width 30 height 17
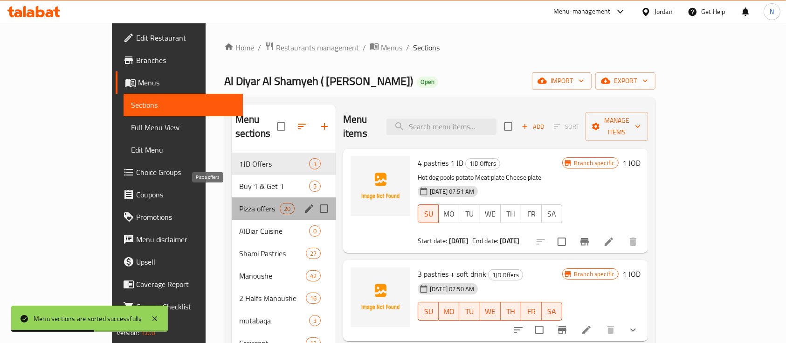
click at [239, 203] on span "Pizza offers" at bounding box center [259, 208] width 41 height 11
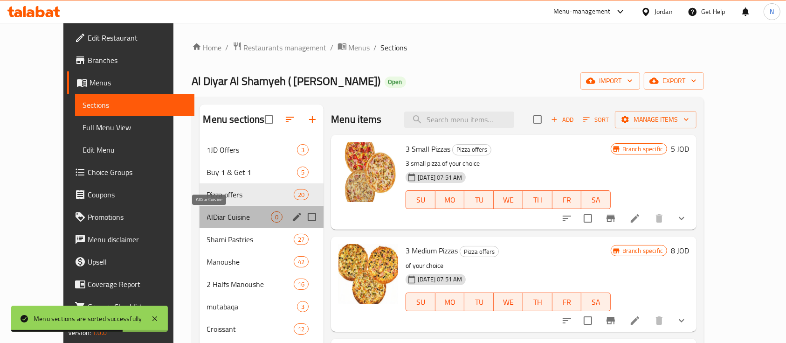
click at [207, 219] on span "AlDiar Cuisine" at bounding box center [239, 216] width 64 height 11
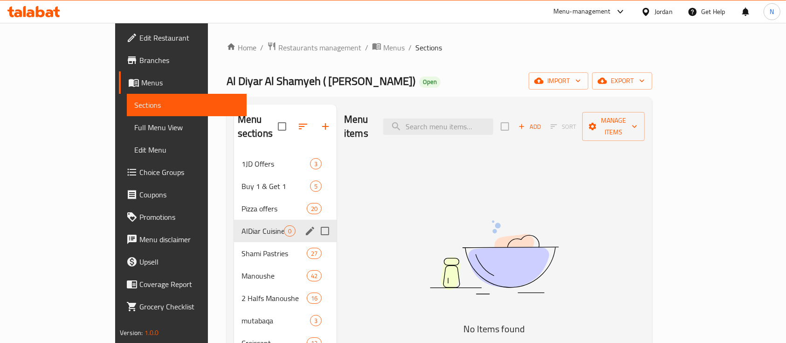
click at [315, 221] on input "Menu sections" at bounding box center [325, 231] width 20 height 20
checkbox input "true"
click at [305, 225] on icon "edit" at bounding box center [310, 230] width 11 height 11
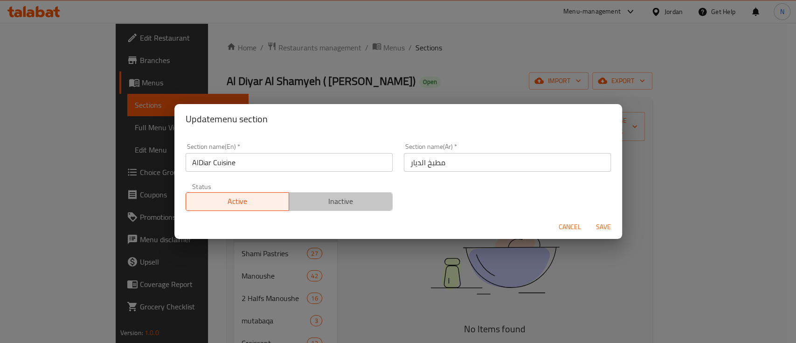
click at [345, 196] on span "Inactive" at bounding box center [341, 201] width 96 height 14
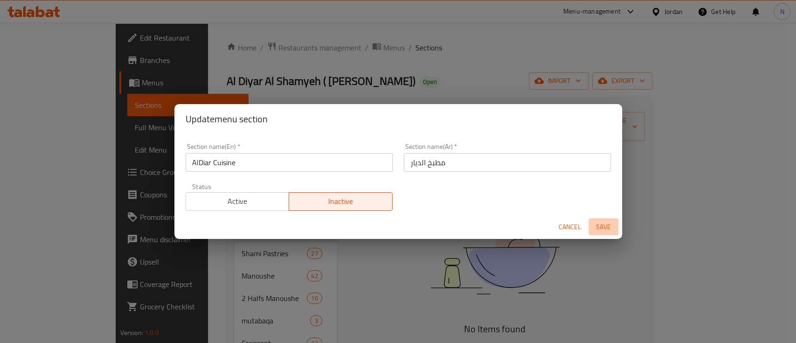
click at [597, 223] on span "Save" at bounding box center [603, 227] width 22 height 12
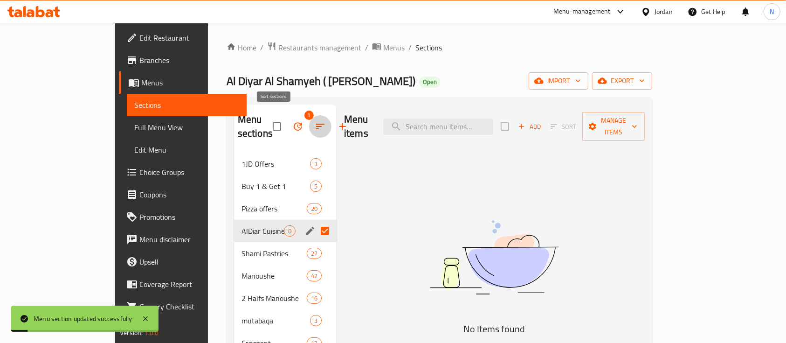
click at [309, 118] on button "button" at bounding box center [320, 126] width 22 height 22
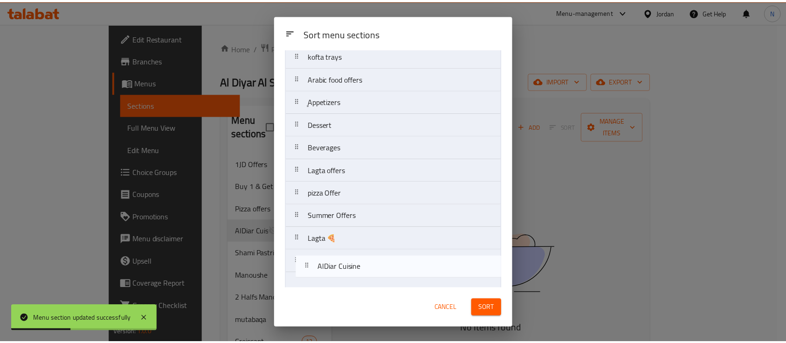
scroll to position [270, 0]
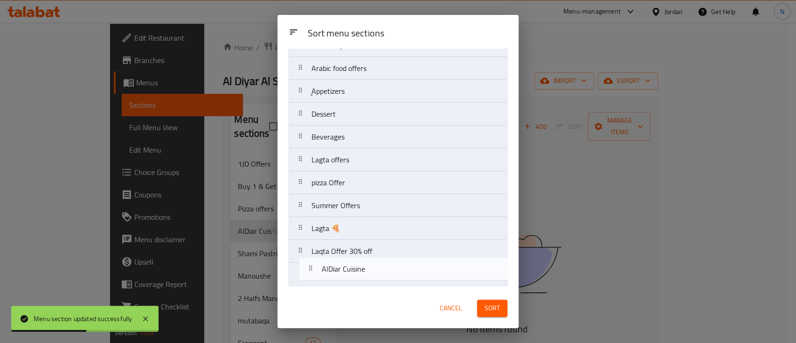
drag, startPoint x: 373, startPoint y: 160, endPoint x: 383, endPoint y: 277, distance: 116.6
click at [383, 277] on nav "1JD Offers Buy 1 & Get 1 Pizza offers AlDiar Cuisine [PERSON_NAME] Pastries Man…" at bounding box center [398, 45] width 219 height 481
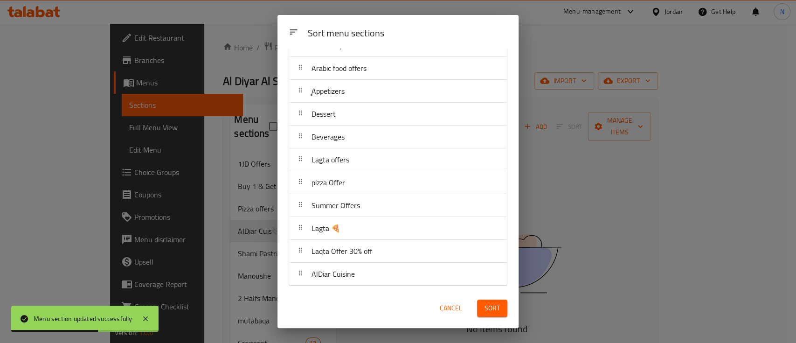
click at [492, 305] on span "Sort" at bounding box center [491, 308] width 15 height 12
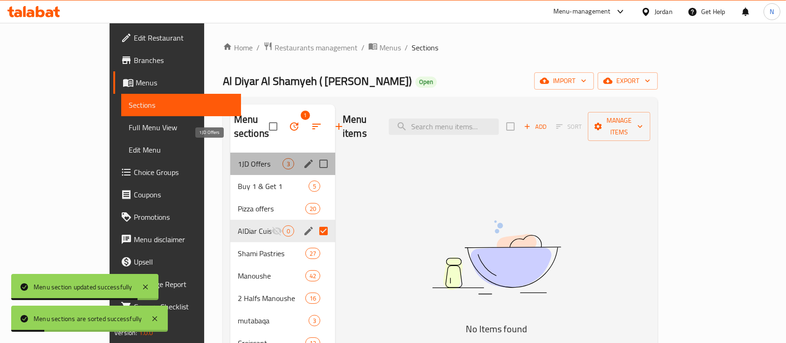
click at [238, 158] on span "1JD Offers" at bounding box center [260, 163] width 45 height 11
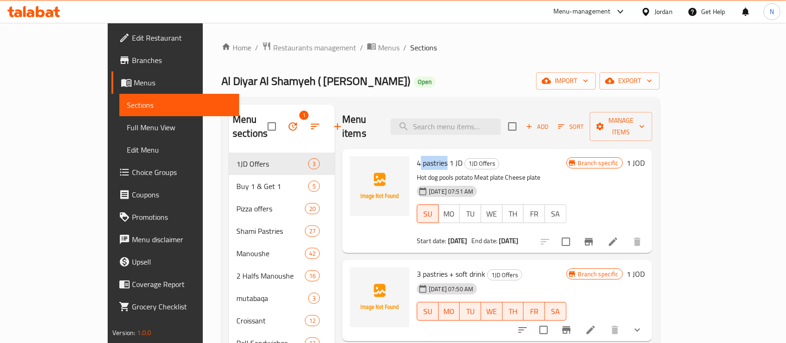
drag, startPoint x: 394, startPoint y: 147, endPoint x: 420, endPoint y: 147, distance: 26.1
click at [420, 156] on span "4 pastries 1 JD" at bounding box center [440, 163] width 46 height 14
copy span "pastries"
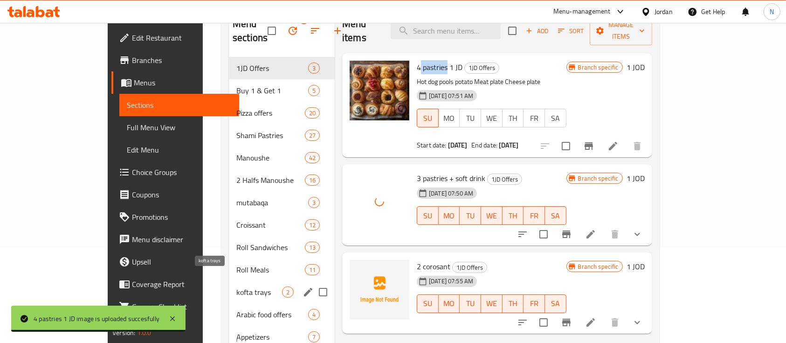
scroll to position [124, 0]
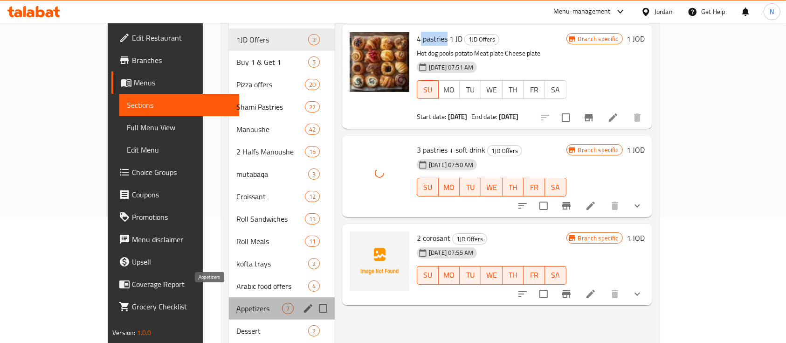
click at [236, 303] on span "ِِAppetizers" at bounding box center [259, 308] width 46 height 11
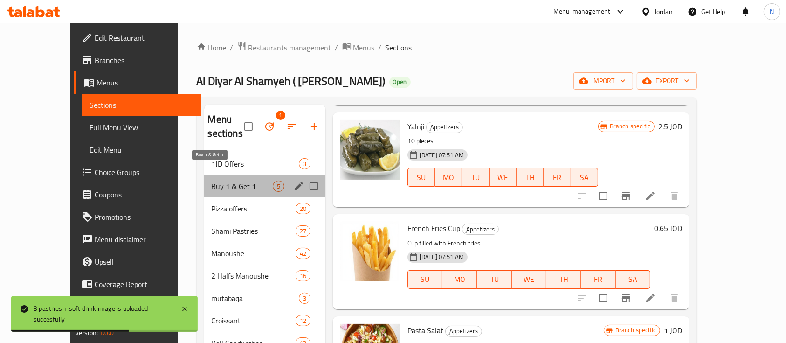
click at [228, 180] on span "Buy 1 & Get 1" at bounding box center [242, 185] width 61 height 11
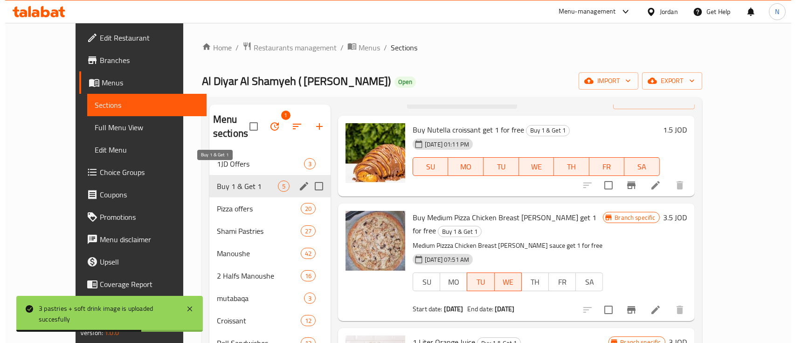
scroll to position [20, 0]
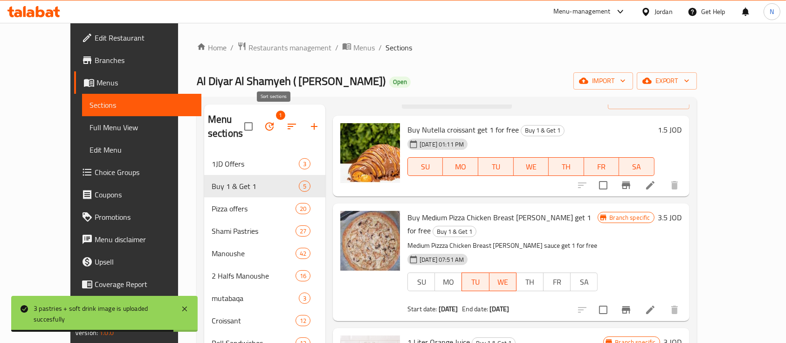
click at [286, 121] on icon "button" at bounding box center [291, 126] width 11 height 11
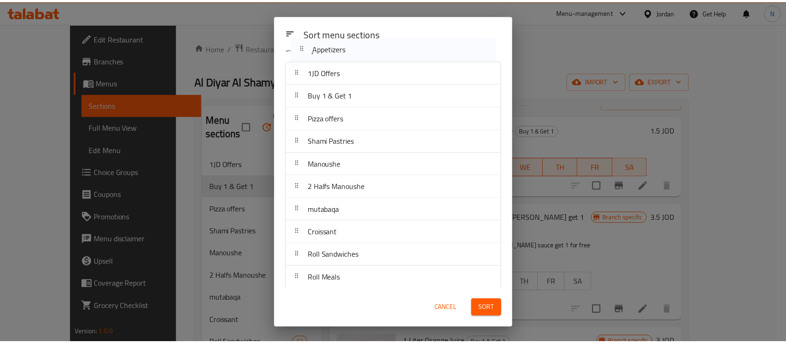
scroll to position [0, 0]
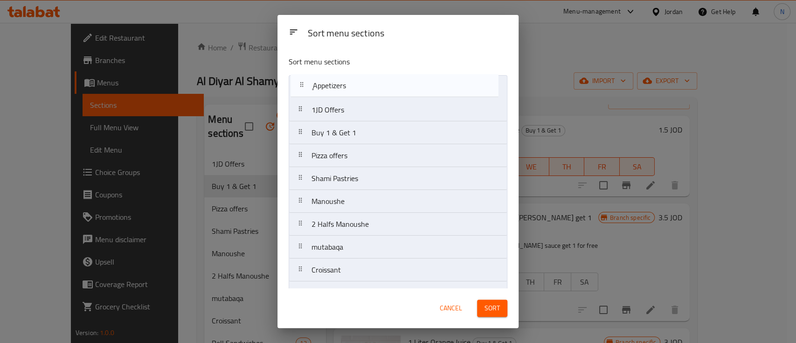
drag, startPoint x: 353, startPoint y: 98, endPoint x: 356, endPoint y: 91, distance: 7.4
click at [356, 91] on nav "1JD Offers Buy 1 & Get 1 Pizza offers [PERSON_NAME] Pastries Manoushe 2 Halfs M…" at bounding box center [398, 315] width 219 height 481
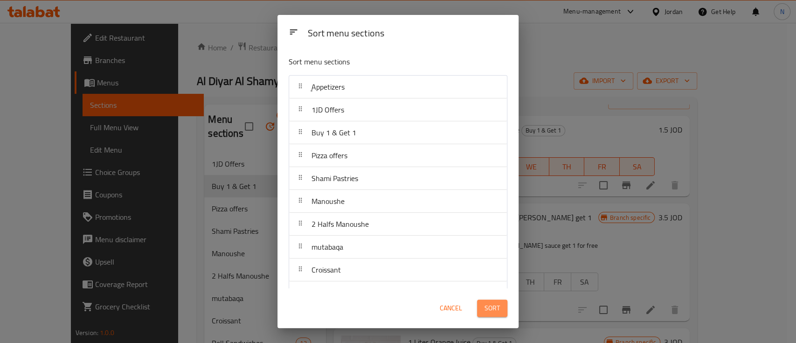
click at [481, 303] on button "Sort" at bounding box center [492, 307] width 30 height 17
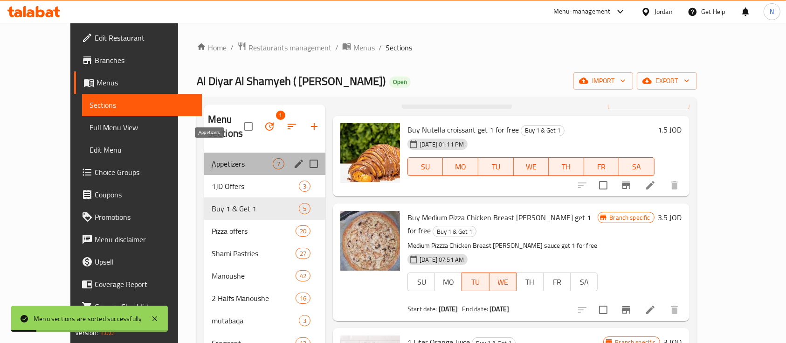
click at [212, 158] on span "ِِAppetizers" at bounding box center [242, 163] width 61 height 11
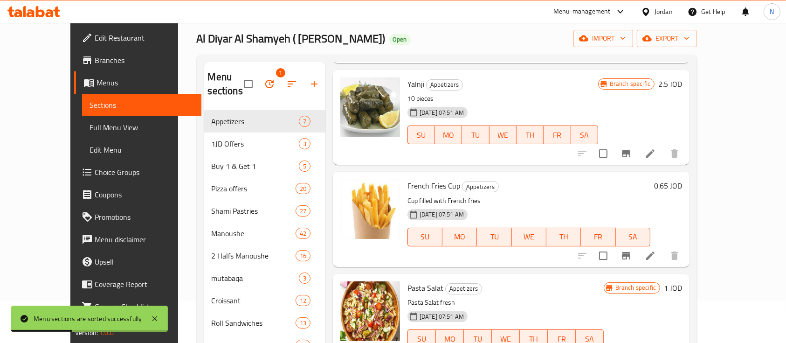
scroll to position [62, 0]
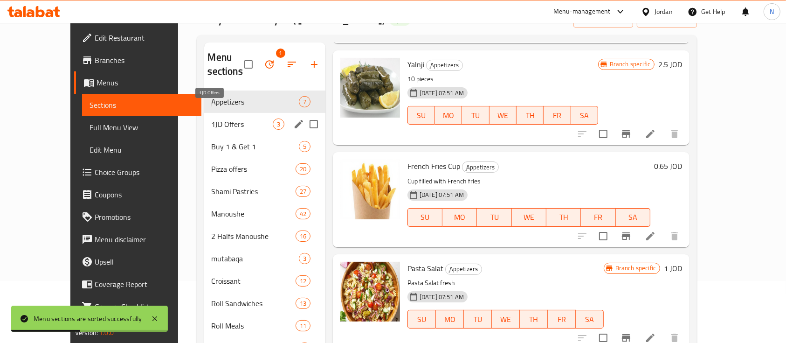
click at [212, 118] on span "1JD Offers" at bounding box center [242, 123] width 61 height 11
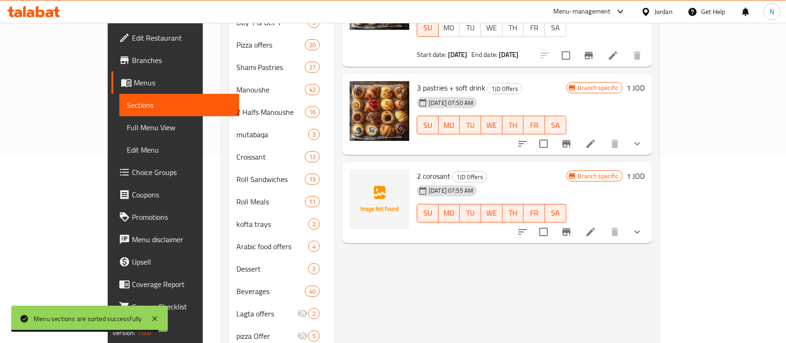
scroll to position [187, 0]
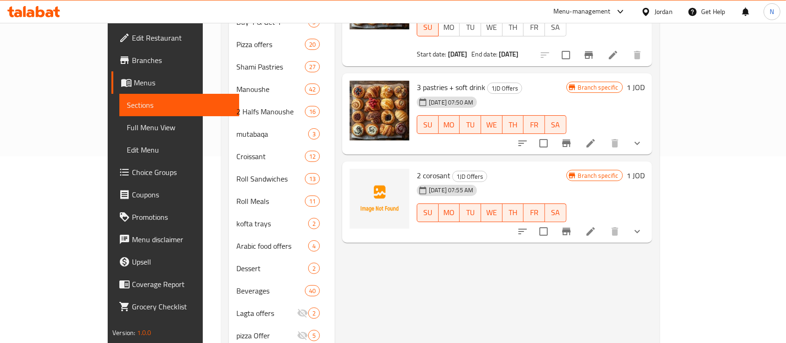
click at [417, 168] on span "2 corosant" at bounding box center [434, 175] width 34 height 14
copy h6 "corosant"
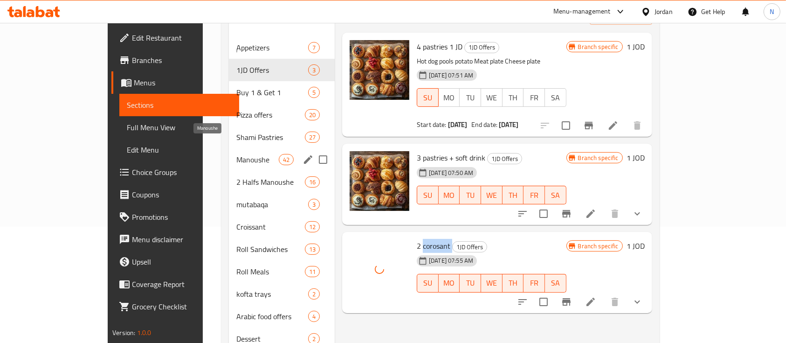
scroll to position [62, 0]
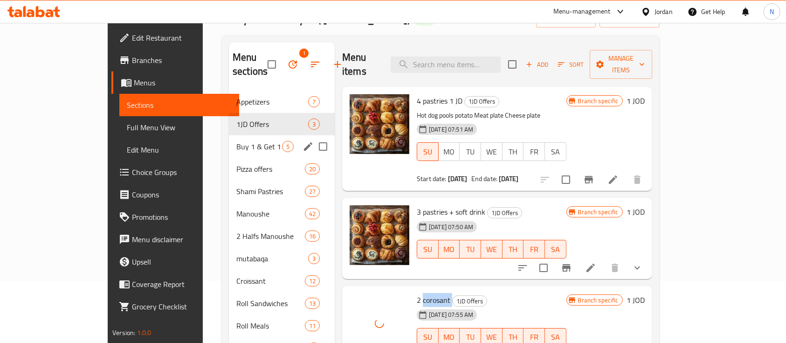
click at [229, 135] on div "Buy 1 & Get 1 5" at bounding box center [282, 146] width 106 height 22
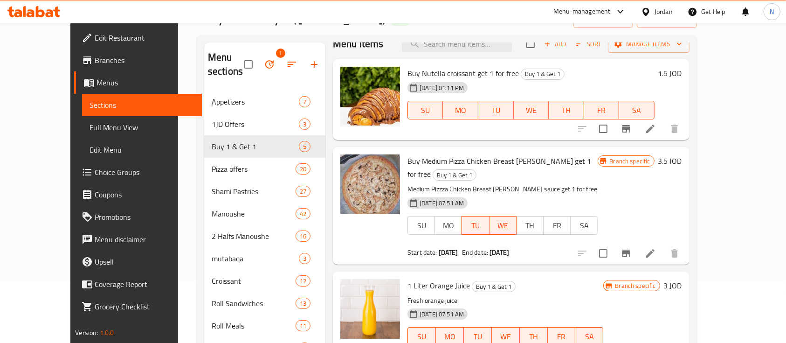
scroll to position [20, 0]
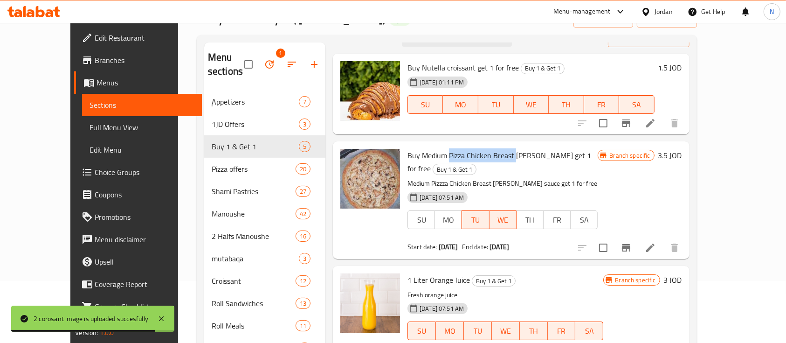
drag, startPoint x: 431, startPoint y: 152, endPoint x: 498, endPoint y: 151, distance: 66.7
click at [498, 151] on span "Buy Medium Pizza Chicken Breast [PERSON_NAME] get 1 for free" at bounding box center [500, 161] width 184 height 27
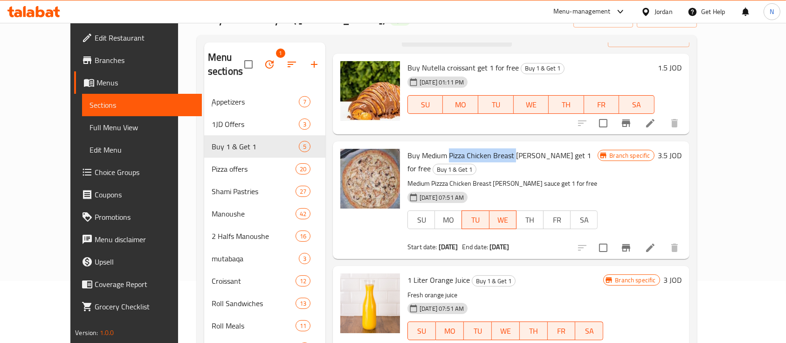
copy span "Pizza Chicken Breast"
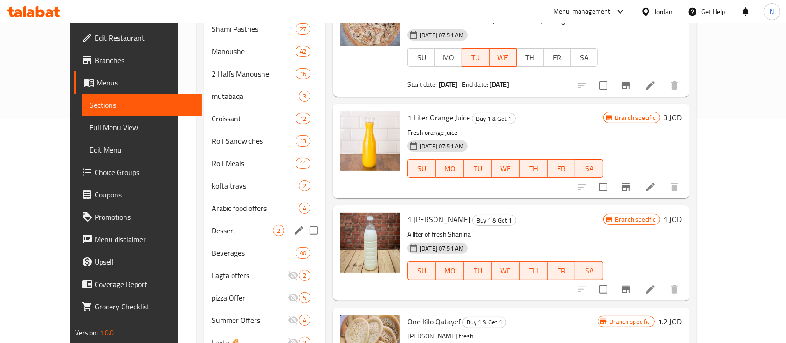
scroll to position [249, 0]
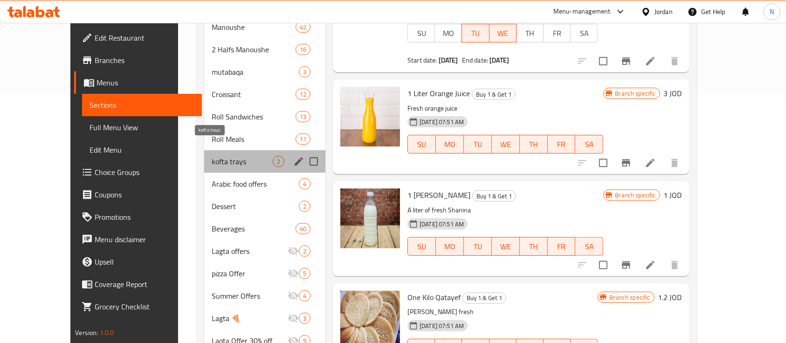
click at [212, 156] on span "kofta trays" at bounding box center [242, 161] width 61 height 11
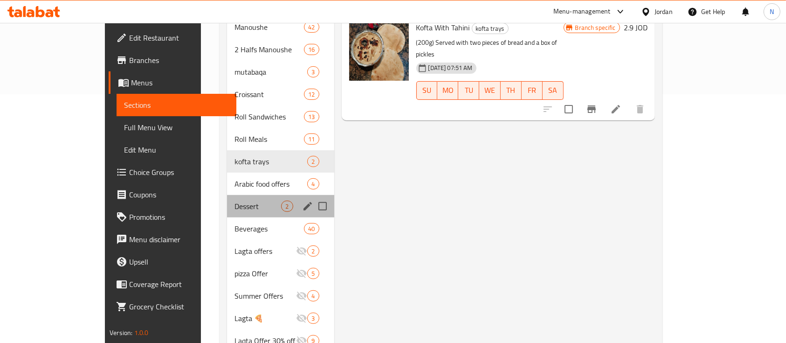
click at [227, 195] on div "Dessert 2" at bounding box center [280, 206] width 107 height 22
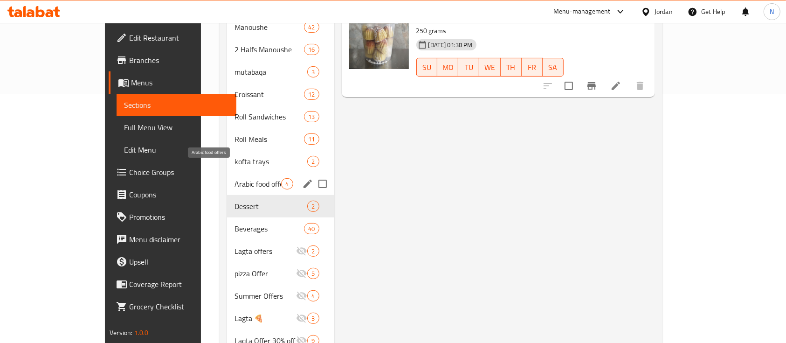
click at [235, 178] on span "Arabic food offers" at bounding box center [258, 183] width 47 height 11
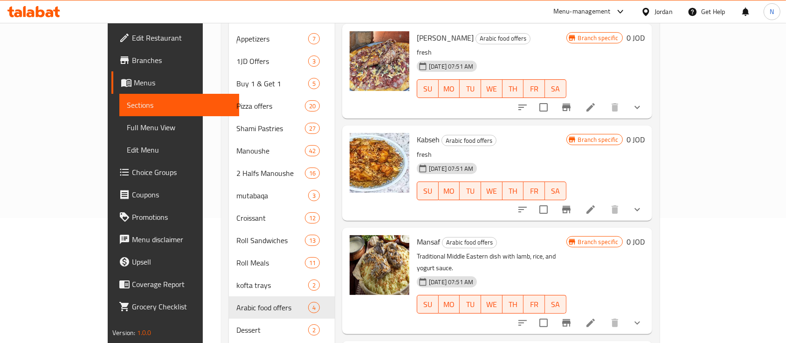
scroll to position [124, 0]
click at [239, 275] on div "kofta trays 2" at bounding box center [282, 286] width 106 height 22
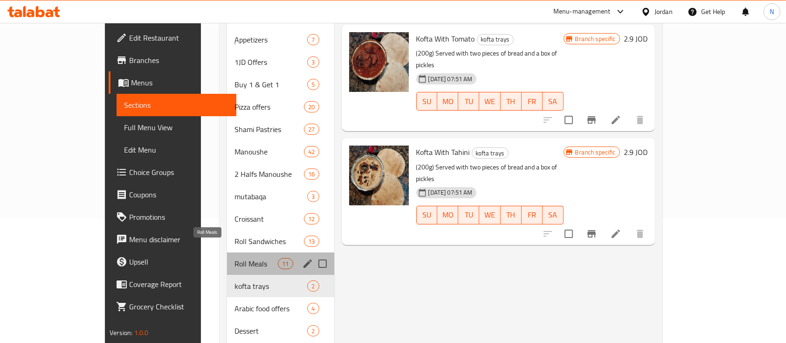
click at [235, 258] on span "Roll Meals" at bounding box center [256, 263] width 43 height 11
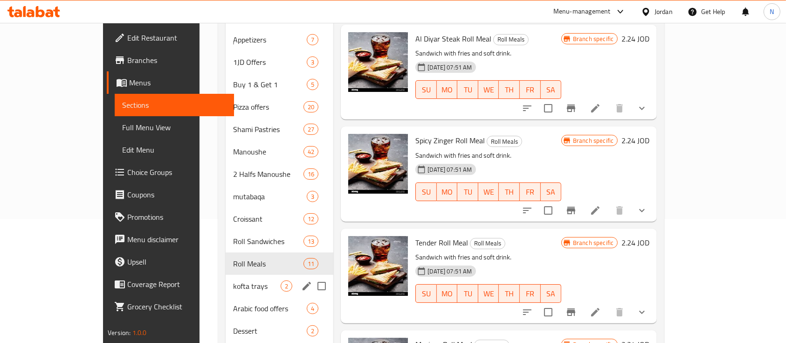
scroll to position [187, 0]
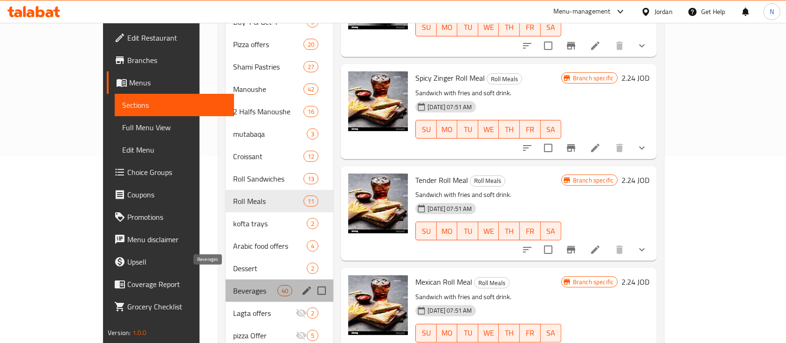
click at [233, 285] on span "Beverages" at bounding box center [255, 290] width 44 height 11
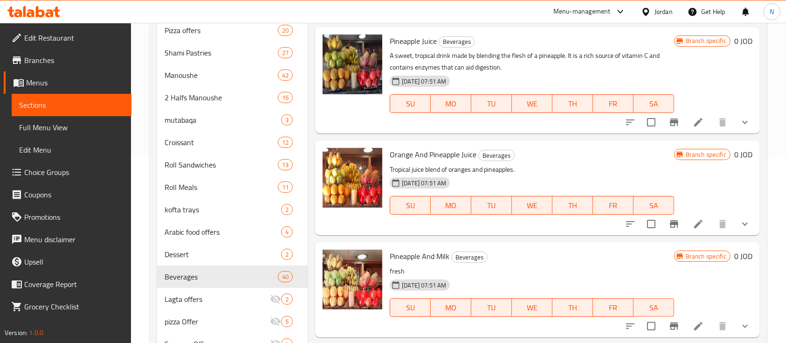
scroll to position [2362, 0]
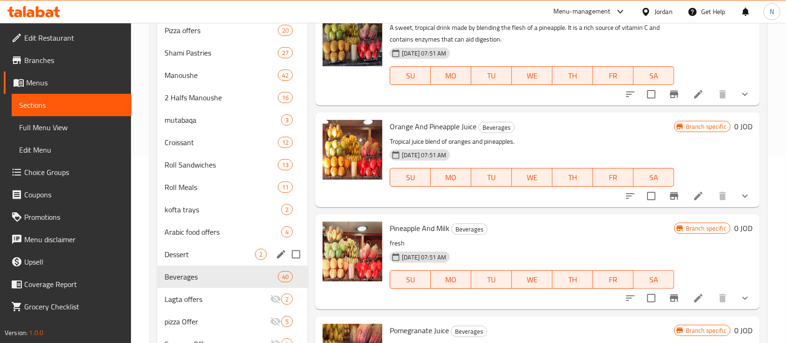
click at [197, 246] on div "Dessert 2" at bounding box center [232, 254] width 151 height 22
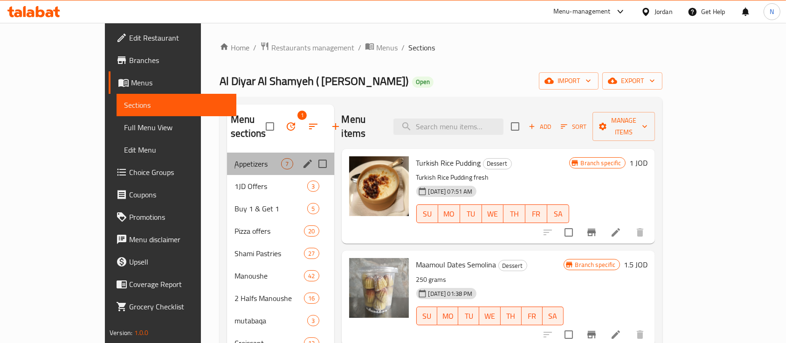
click at [228, 157] on div "ِِAppetizers 7" at bounding box center [280, 163] width 107 height 22
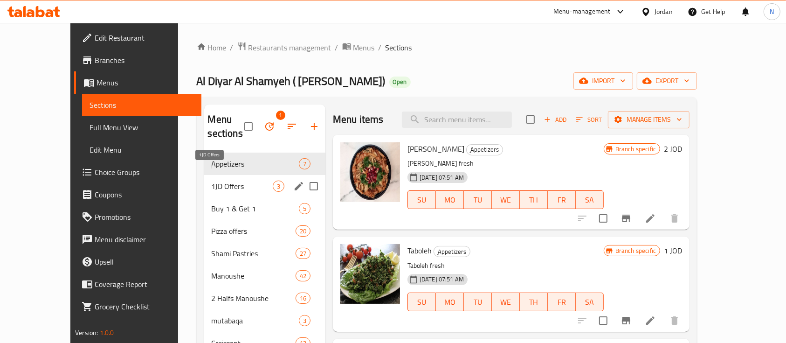
click at [220, 180] on span "1JD Offers" at bounding box center [242, 185] width 61 height 11
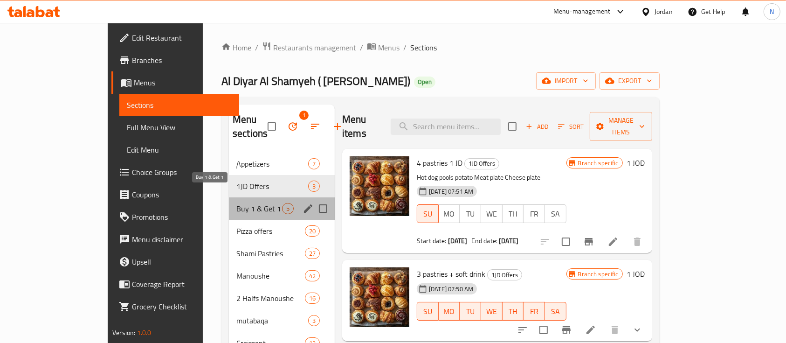
click at [236, 203] on span "Buy 1 & Get 1" at bounding box center [259, 208] width 46 height 11
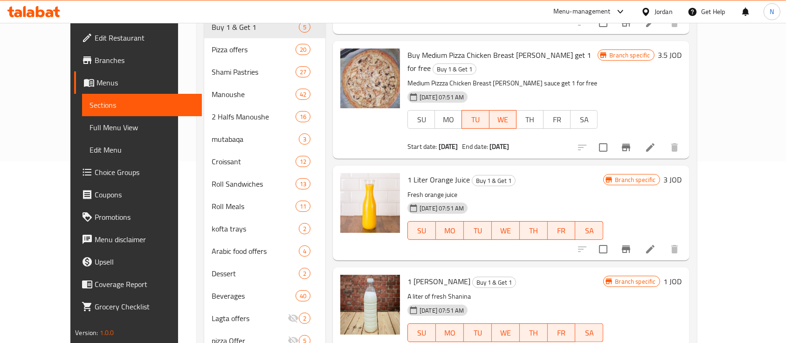
scroll to position [109, 0]
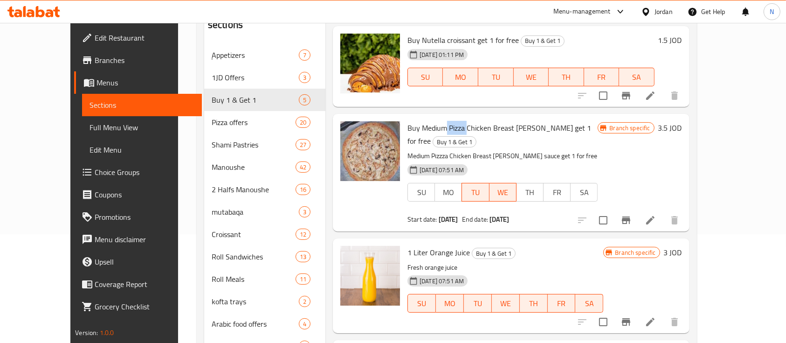
drag, startPoint x: 429, startPoint y: 127, endPoint x: 450, endPoint y: 129, distance: 21.5
click at [450, 129] on span "Buy Medium Pizza Chicken Breast [PERSON_NAME] get 1 for free" at bounding box center [500, 134] width 184 height 27
copy span "Pizza"
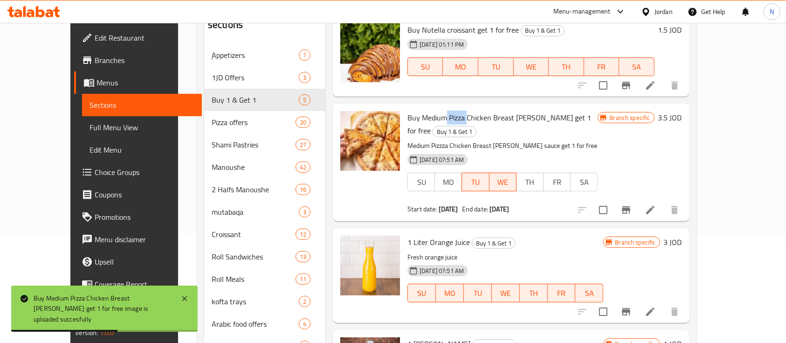
scroll to position [20, 0]
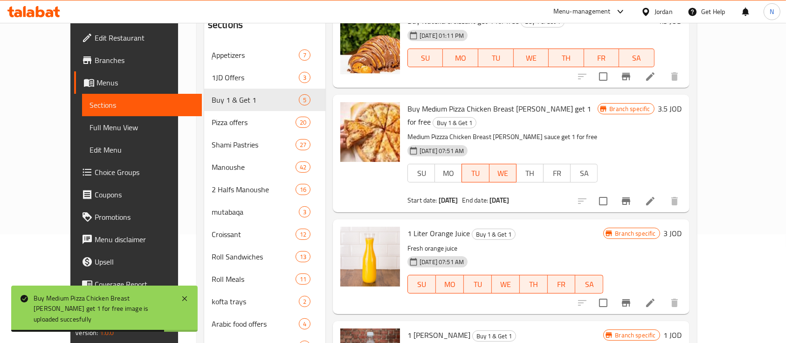
click at [401, 203] on div "Menu items Add Sort Manage items Buy Nutella croissant get 1 for free Buy 1 & G…" at bounding box center [507, 257] width 364 height 522
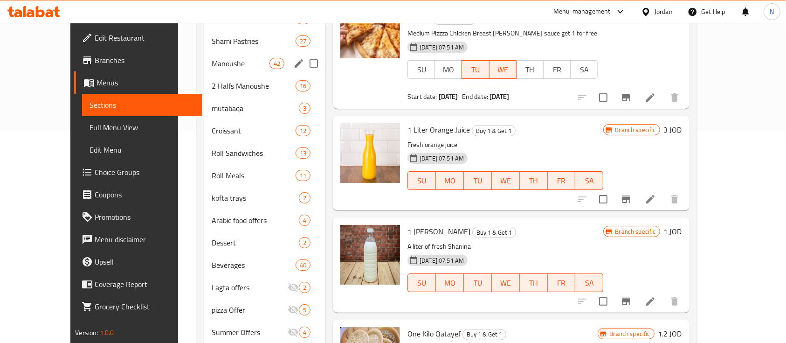
scroll to position [109, 0]
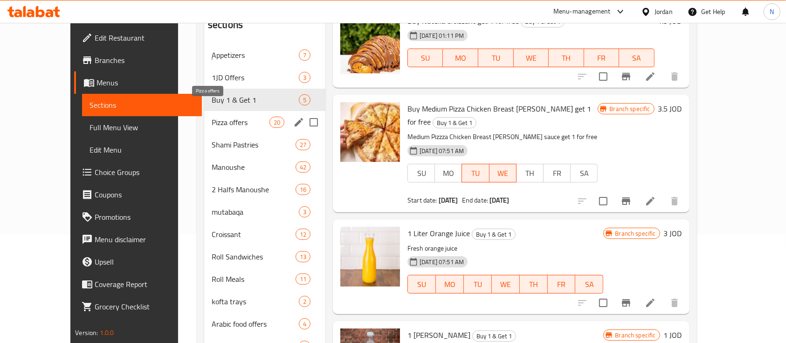
click at [213, 117] on span "Pizza offers" at bounding box center [241, 122] width 58 height 11
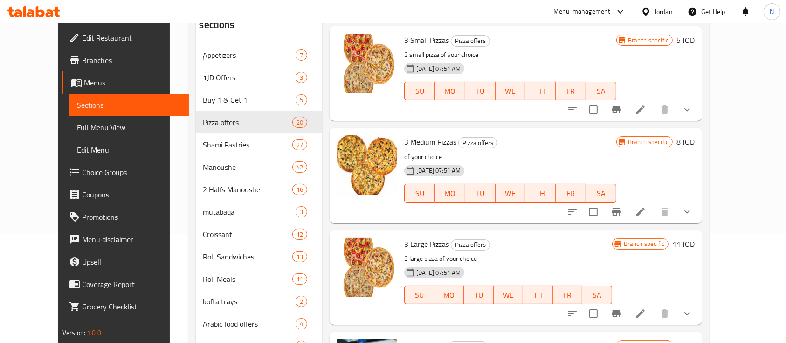
click at [404, 38] on span "3 Small Pizzas" at bounding box center [426, 40] width 45 height 14
copy h6 "3 Small Pizzas"
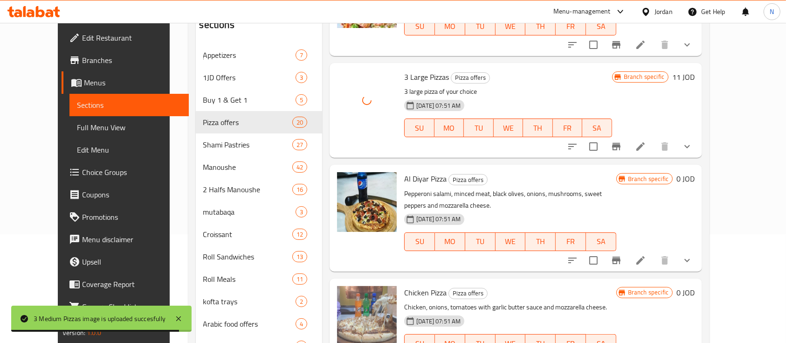
scroll to position [187, 0]
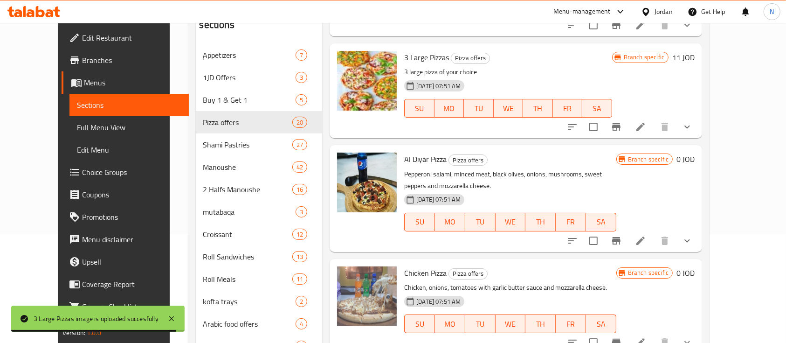
click at [407, 159] on span "Al Diyar Pizza" at bounding box center [425, 159] width 42 height 14
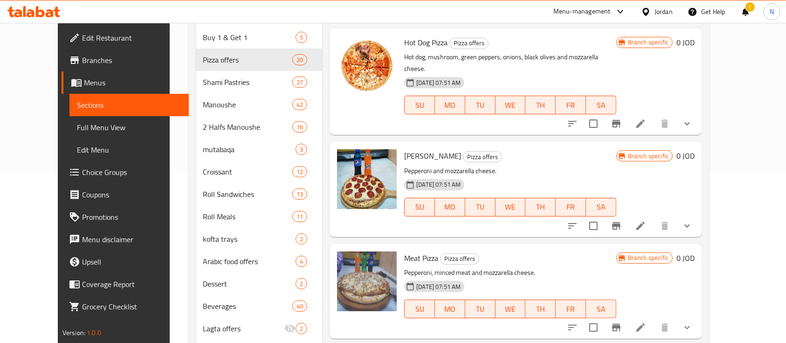
scroll to position [622, 0]
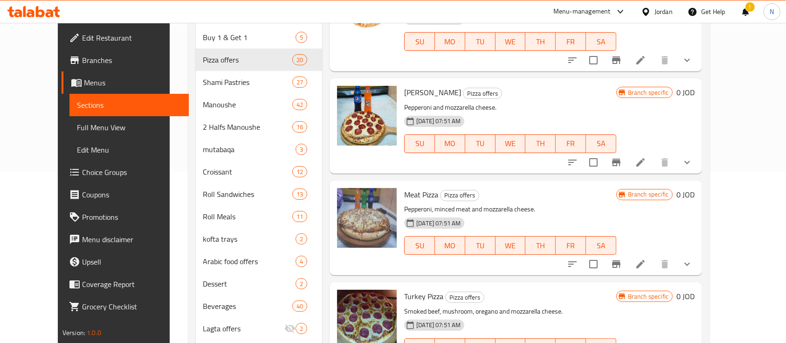
click at [42, 13] on icon at bounding box center [40, 11] width 9 height 11
